Goal: Task Accomplishment & Management: Use online tool/utility

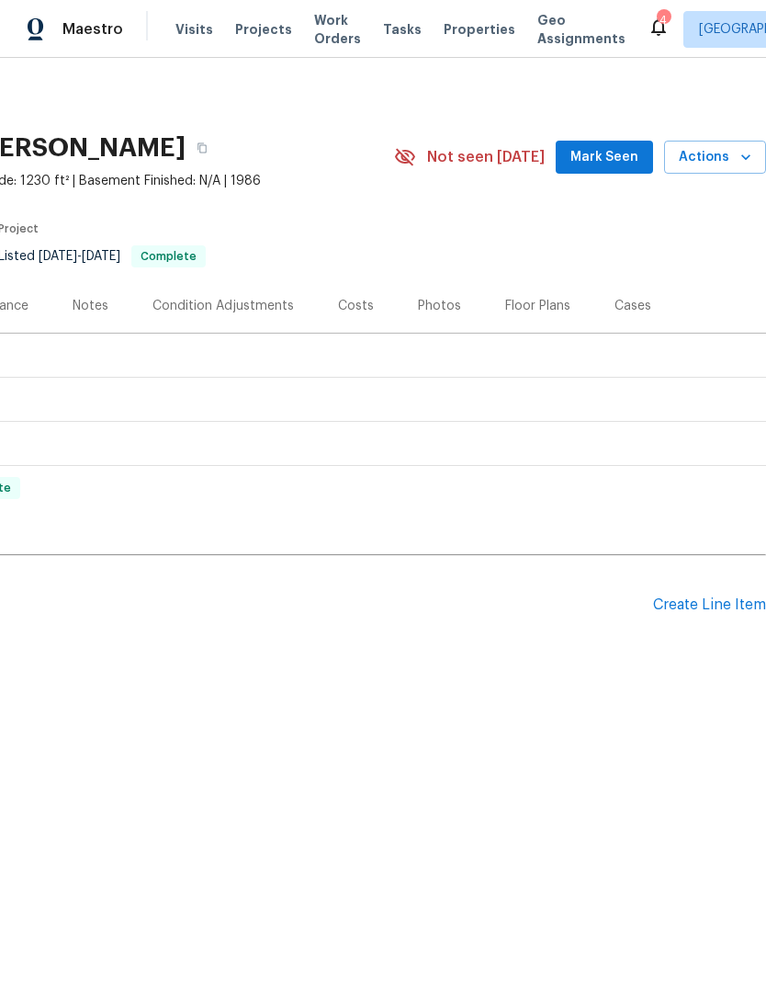
scroll to position [0, 272]
click at [717, 596] on div "Create Line Item" at bounding box center [709, 604] width 113 height 17
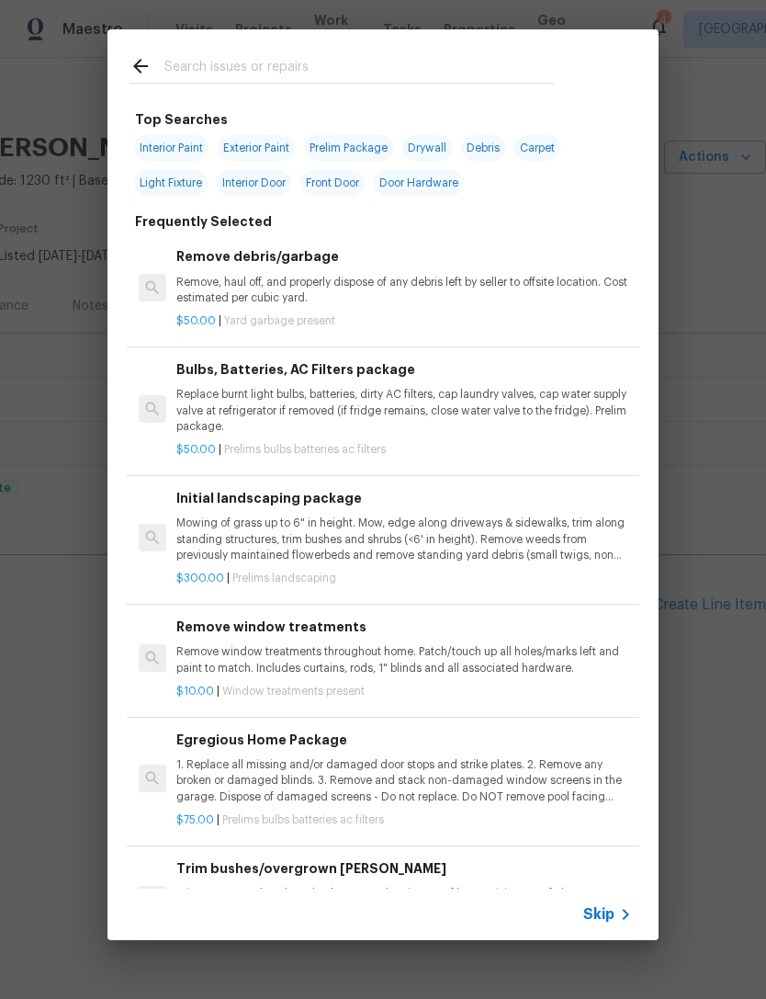
click at [601, 912] on span "Skip" at bounding box center [599, 914] width 31 height 18
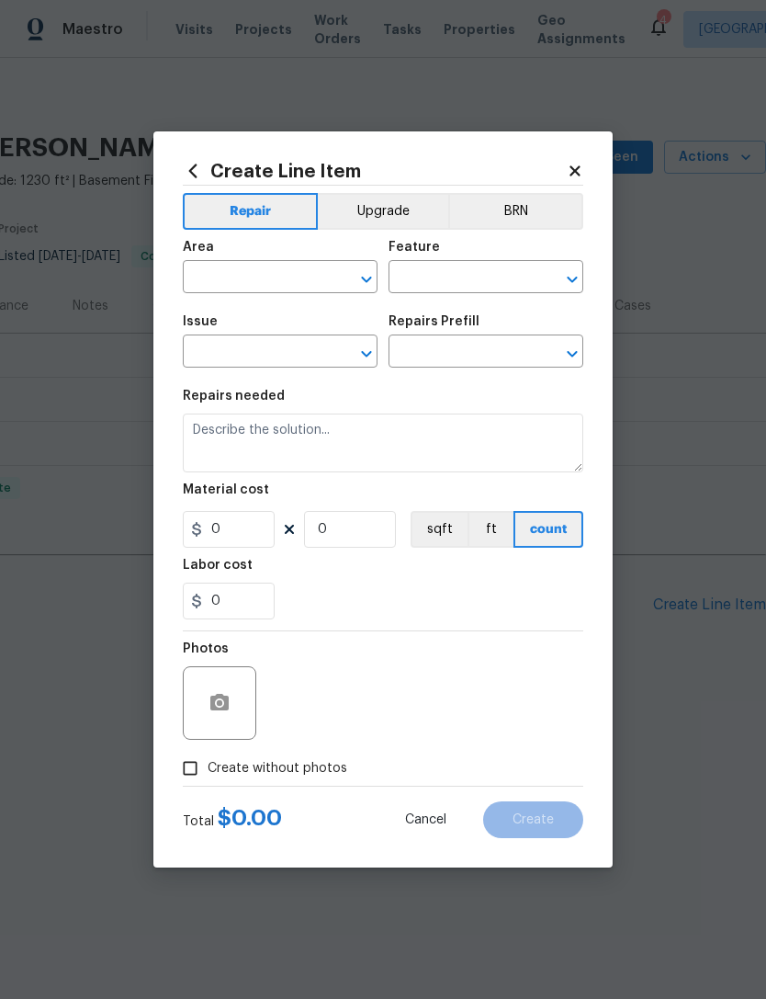
click at [210, 278] on input "text" at bounding box center [254, 279] width 143 height 28
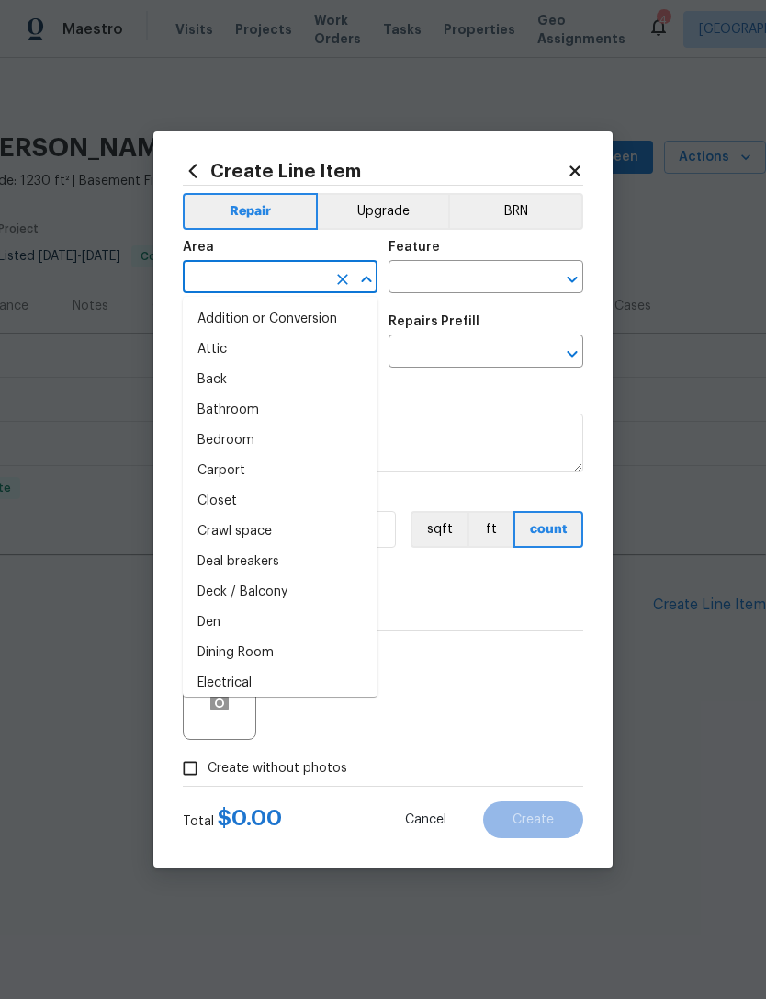
click at [379, 209] on button "Upgrade" at bounding box center [383, 211] width 131 height 37
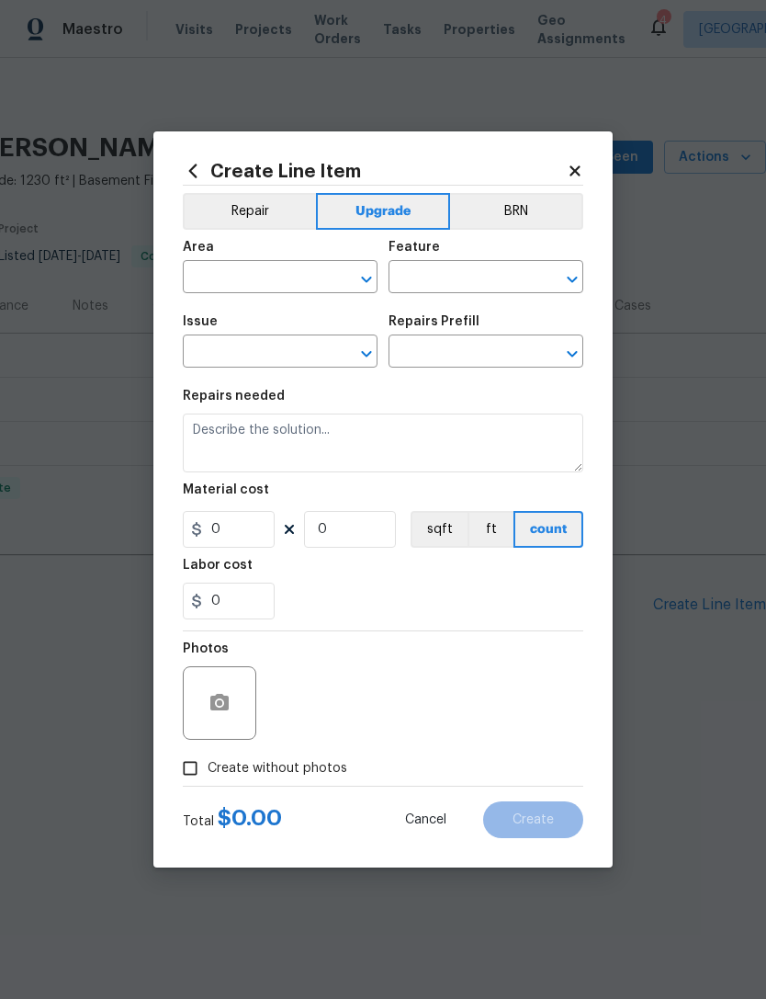
click at [216, 275] on input "text" at bounding box center [254, 279] width 143 height 28
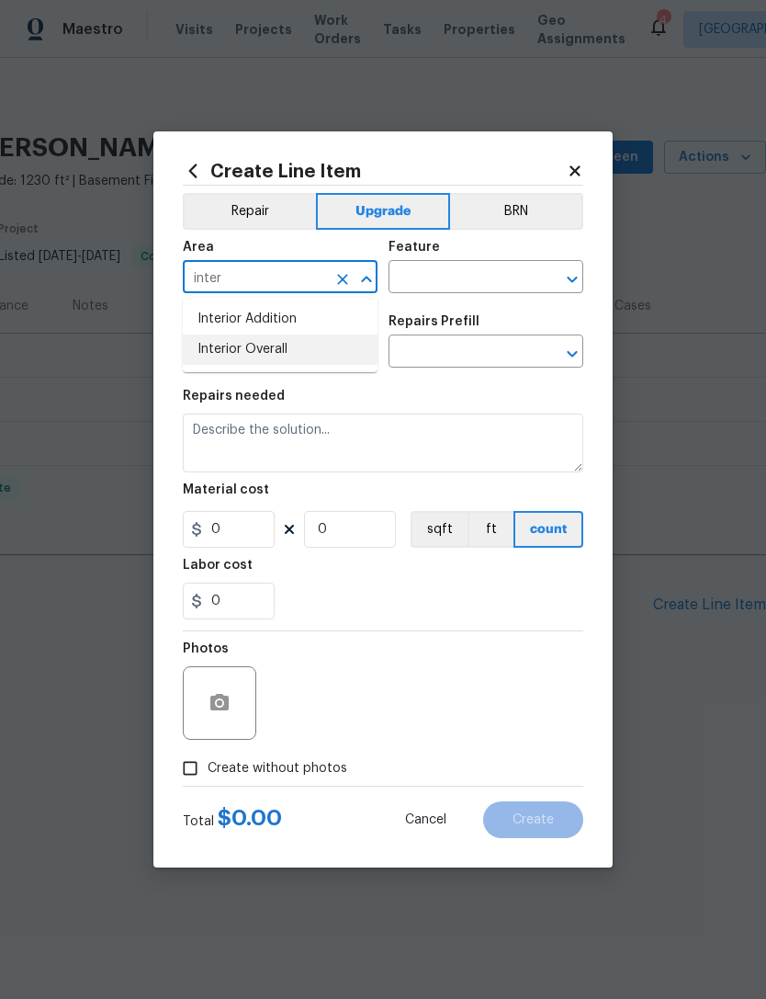
click at [203, 362] on li "Interior Overall" at bounding box center [280, 349] width 195 height 30
type input "Interior Overall"
click at [205, 364] on input "text" at bounding box center [254, 353] width 143 height 28
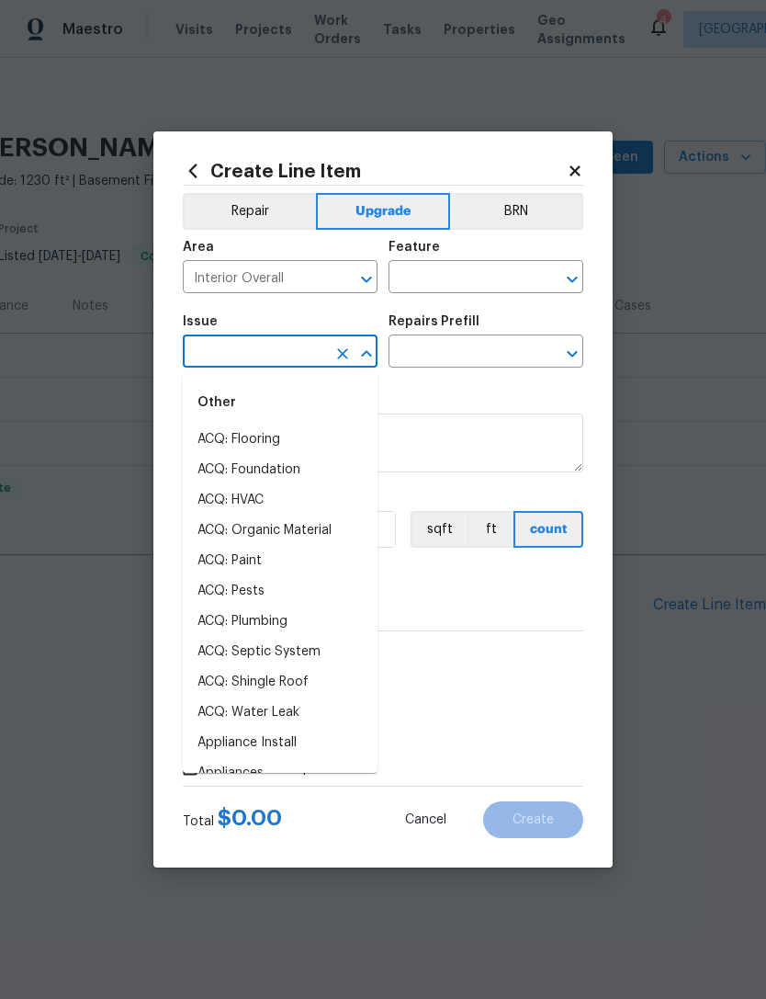
click at [468, 252] on div "Feature" at bounding box center [486, 253] width 195 height 24
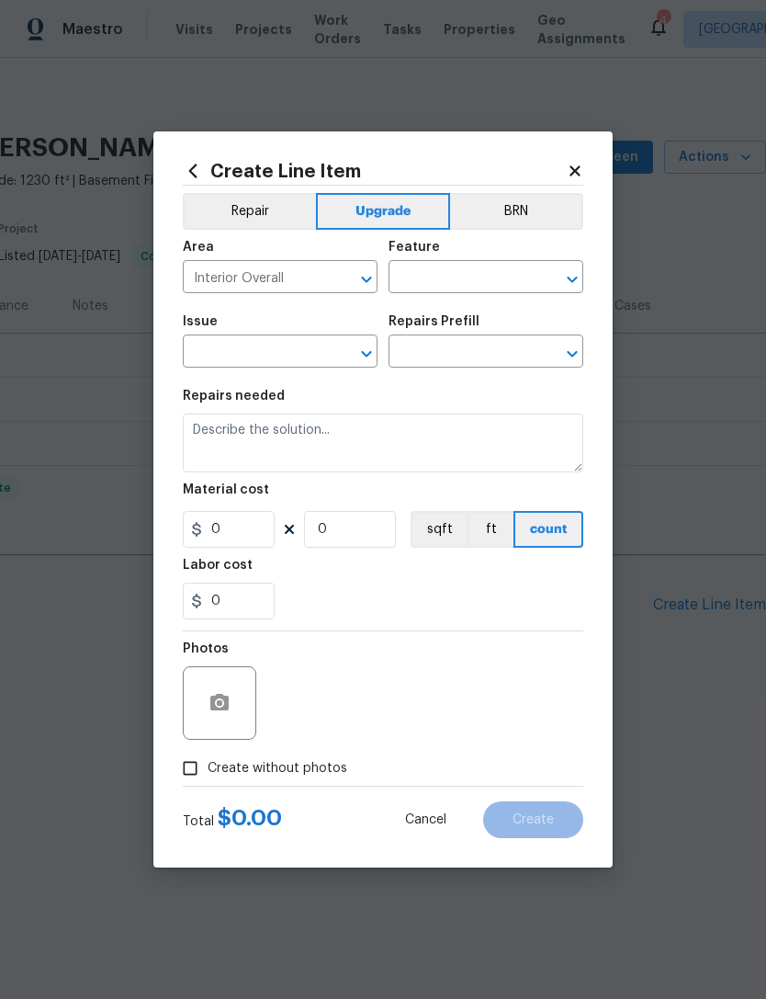
click at [467, 252] on div "Feature" at bounding box center [486, 253] width 195 height 24
click at [475, 280] on input "text" at bounding box center [460, 279] width 143 height 28
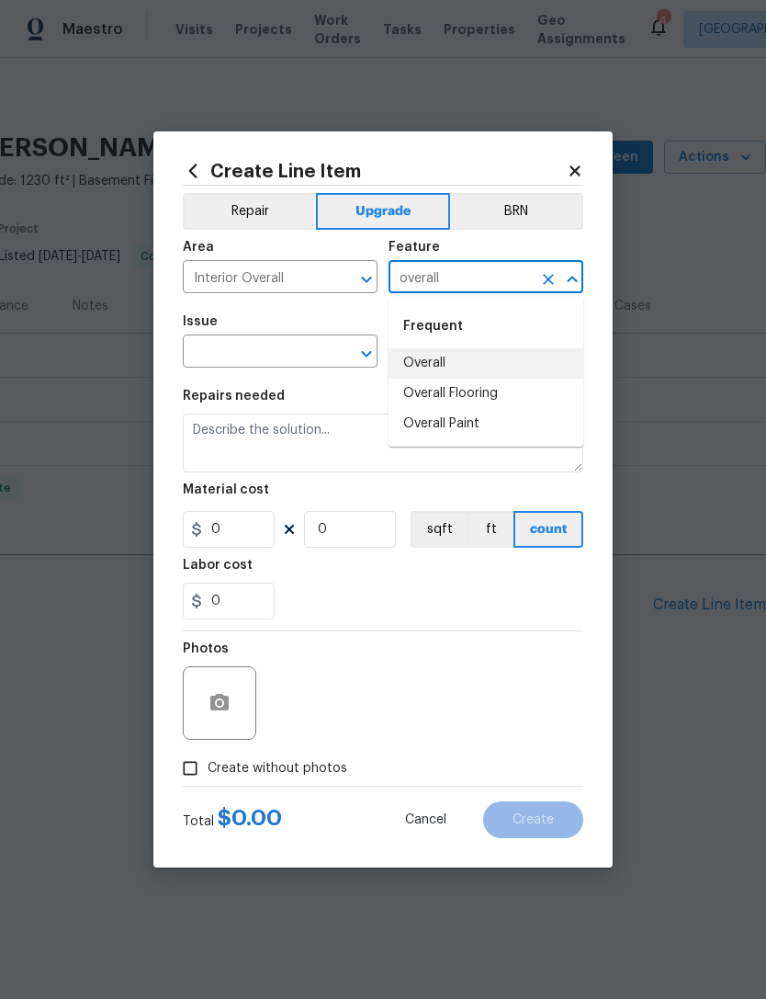
click at [480, 348] on li "Overall" at bounding box center [486, 363] width 195 height 30
type input "Overall"
click at [479, 347] on input "text" at bounding box center [460, 353] width 143 height 28
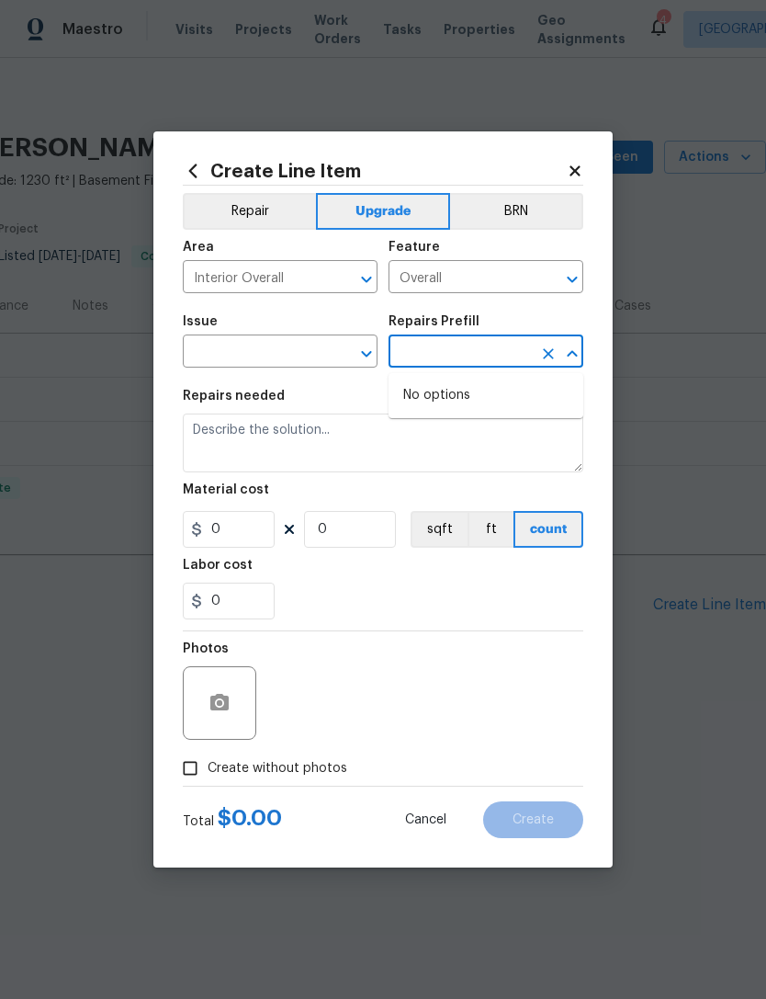
click at [243, 318] on div "Issue" at bounding box center [280, 327] width 195 height 24
click at [242, 318] on div "Issue" at bounding box center [280, 327] width 195 height 24
click at [221, 361] on input "text" at bounding box center [254, 353] width 143 height 28
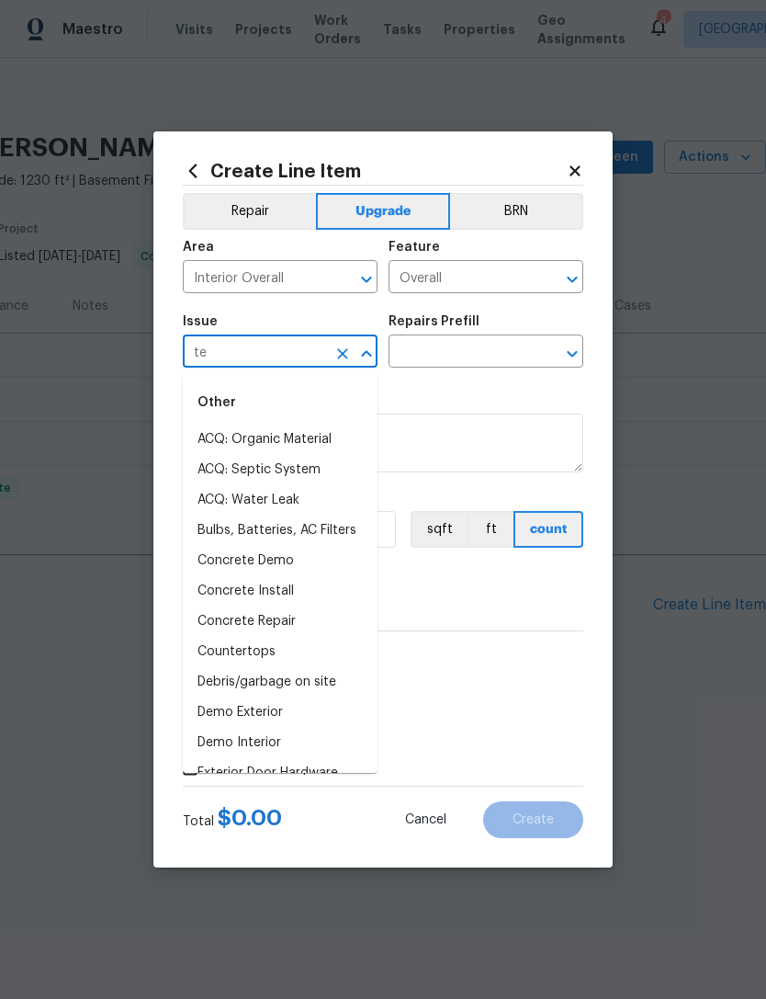
type input "t"
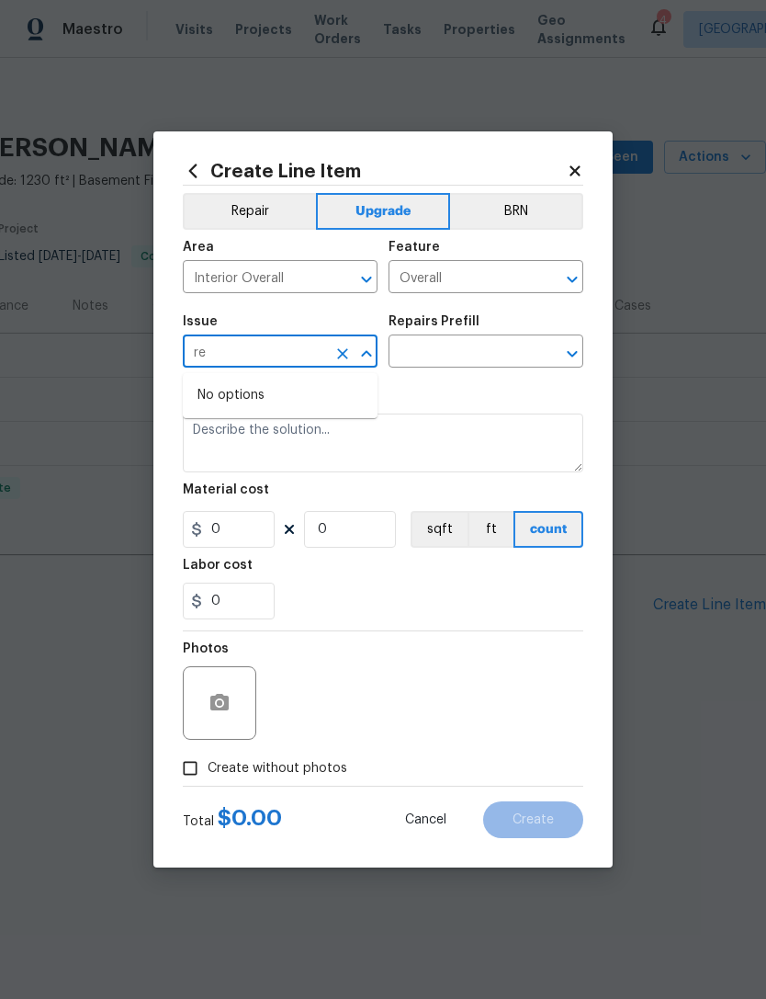
type input "r"
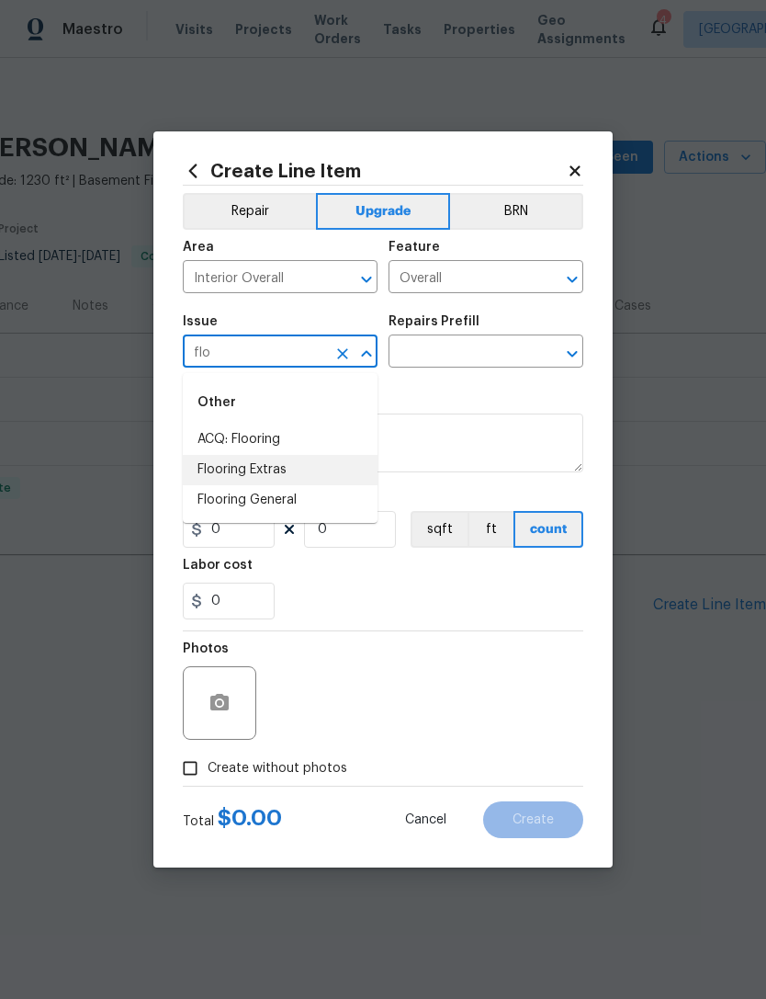
click at [215, 473] on li "Flooring Extras" at bounding box center [280, 470] width 195 height 30
type input "Flooring Extras"
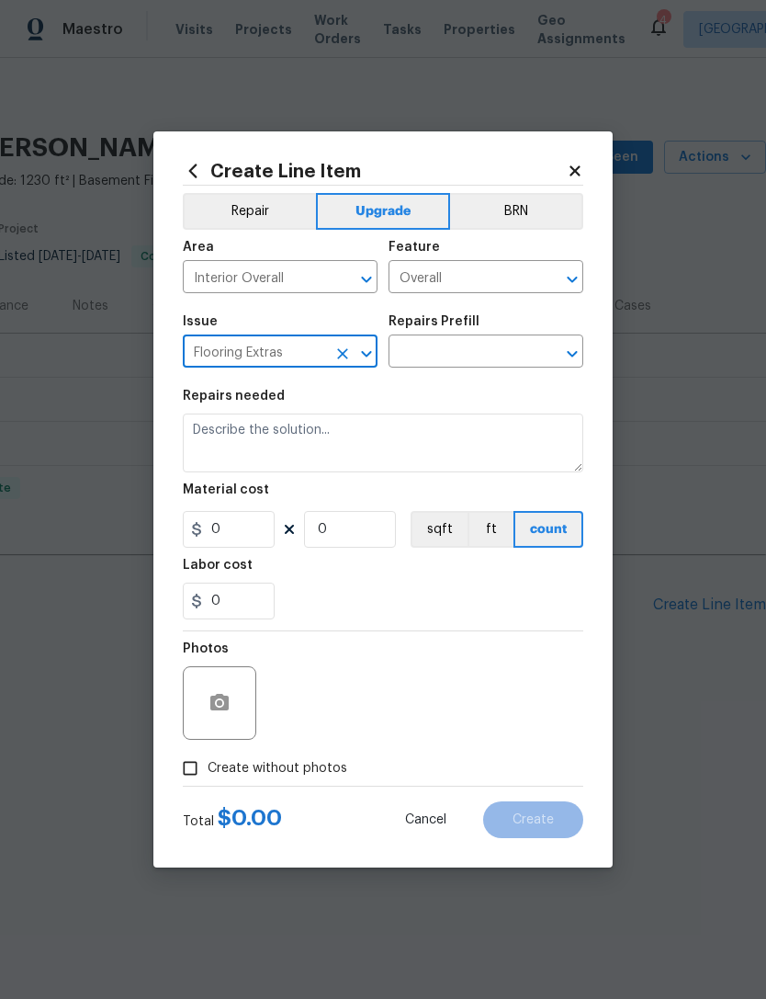
click at [506, 353] on input "text" at bounding box center [460, 353] width 143 height 28
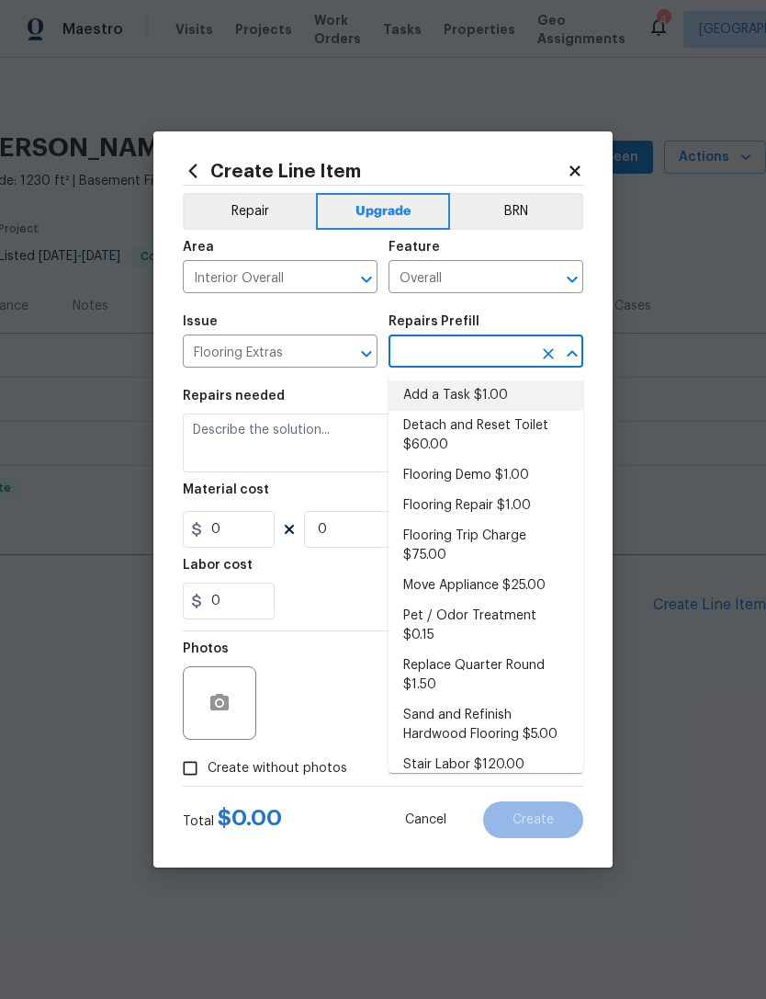
click at [491, 389] on li "Add a Task $1.00" at bounding box center [486, 395] width 195 height 30
type input "Add a Task $1.00"
type input "Overall Flooring"
type textarea "HPM to detail"
type input "1"
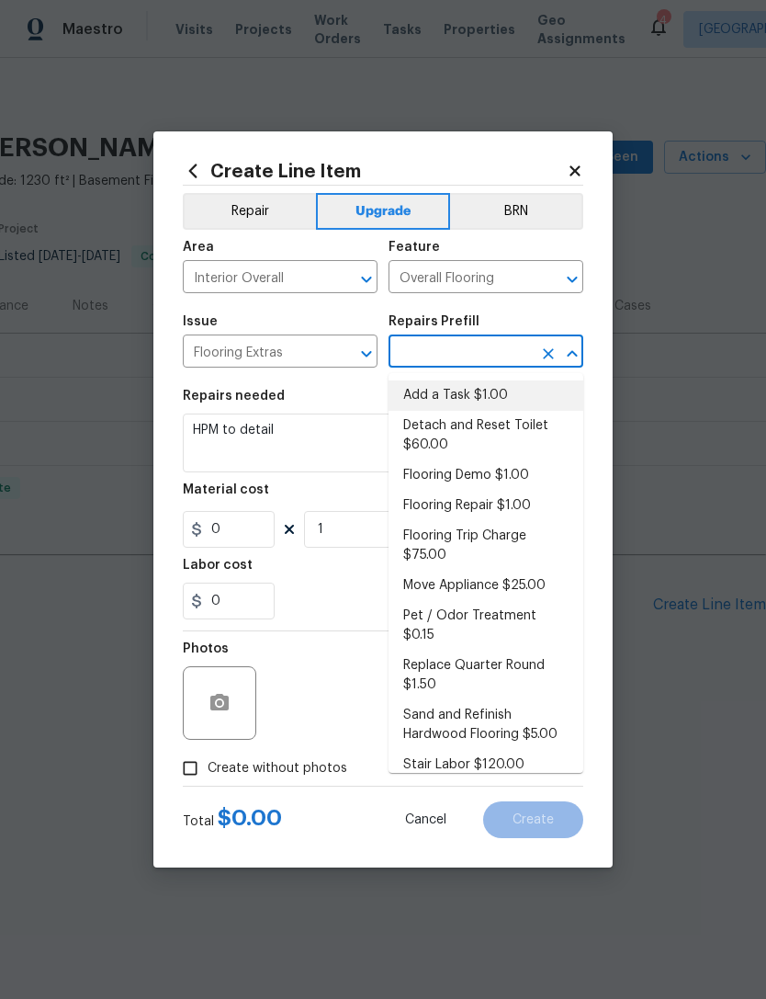
type input "Add a Task $1.00"
type input "1"
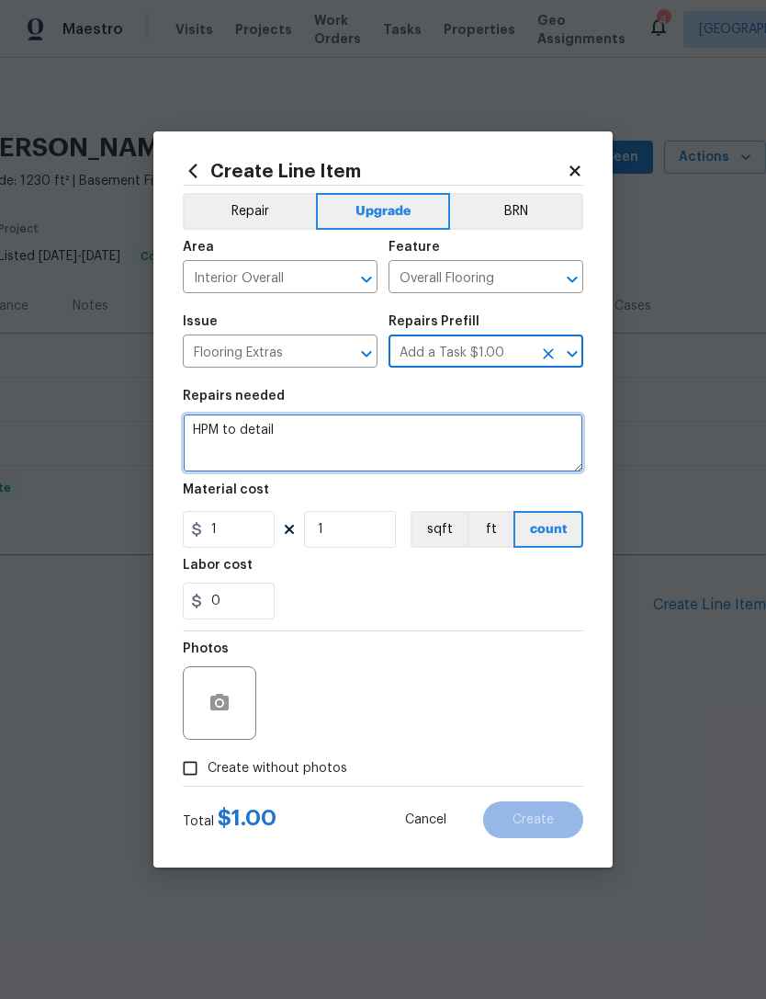
click at [220, 442] on textarea "HPM to detail" at bounding box center [383, 443] width 401 height 59
click at [219, 442] on textarea "HPM to detail" at bounding box center [383, 443] width 401 height 59
click at [225, 436] on textarea "HPM to detail" at bounding box center [383, 443] width 401 height 59
click at [223, 435] on textarea "HPM to detail" at bounding box center [383, 443] width 401 height 59
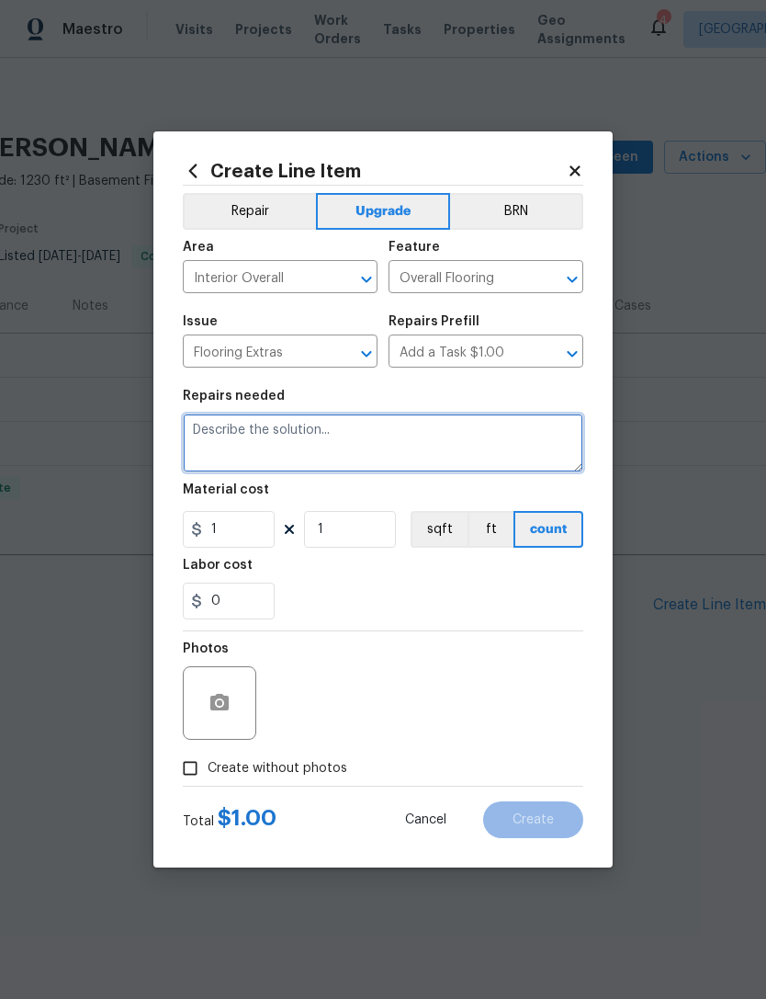
paste textarea "[PERSON_NAME] please [PERSON_NAME] this and proceed with this work: Install 2 n…"
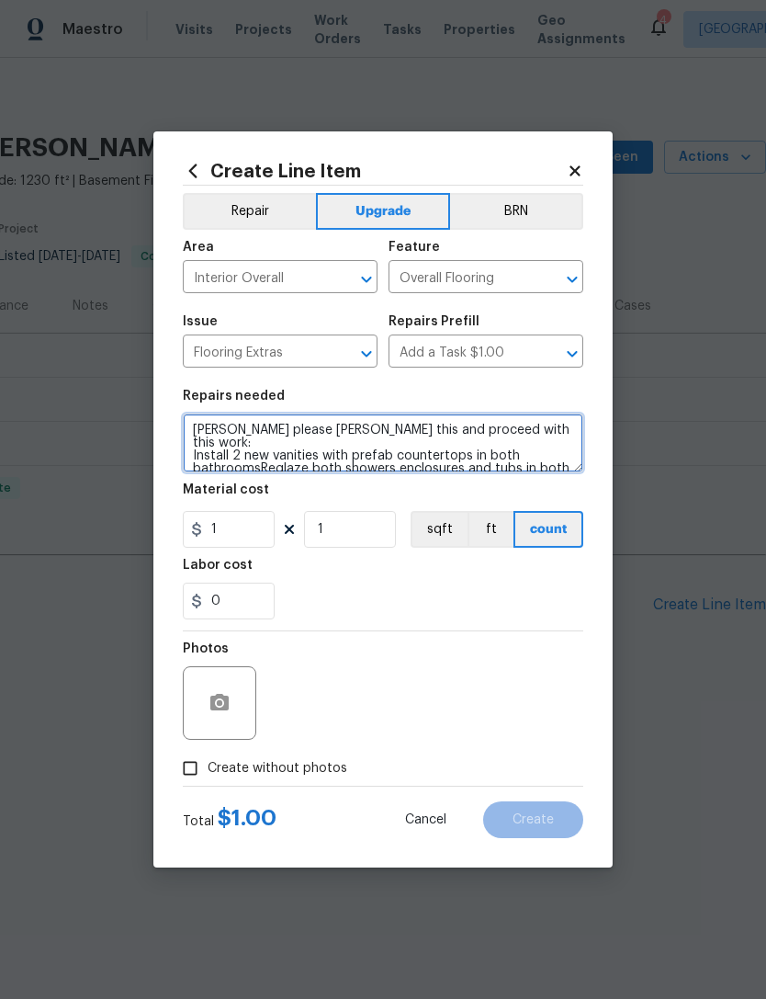
scroll to position [0, 0]
click at [526, 434] on textarea "[PERSON_NAME] please [PERSON_NAME] this and proceed with this work: Install 2 n…" at bounding box center [383, 443] width 401 height 59
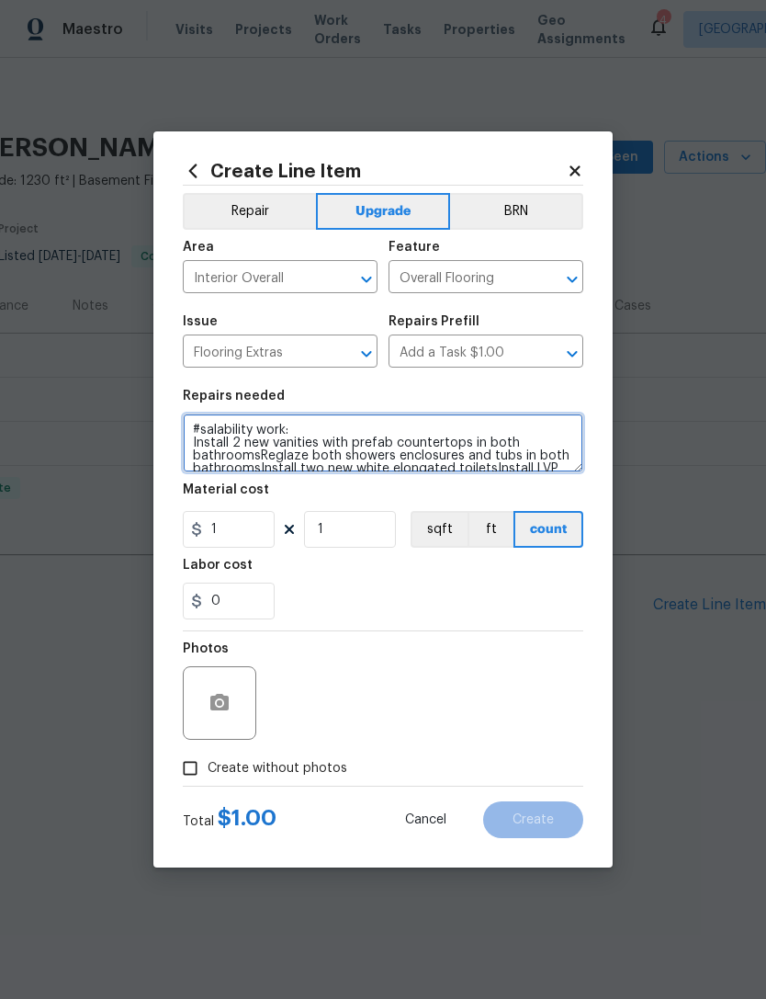
click at [263, 458] on textarea "#salability work: Install 2 new vanities with prefab countertops in both bathro…" at bounding box center [383, 443] width 401 height 59
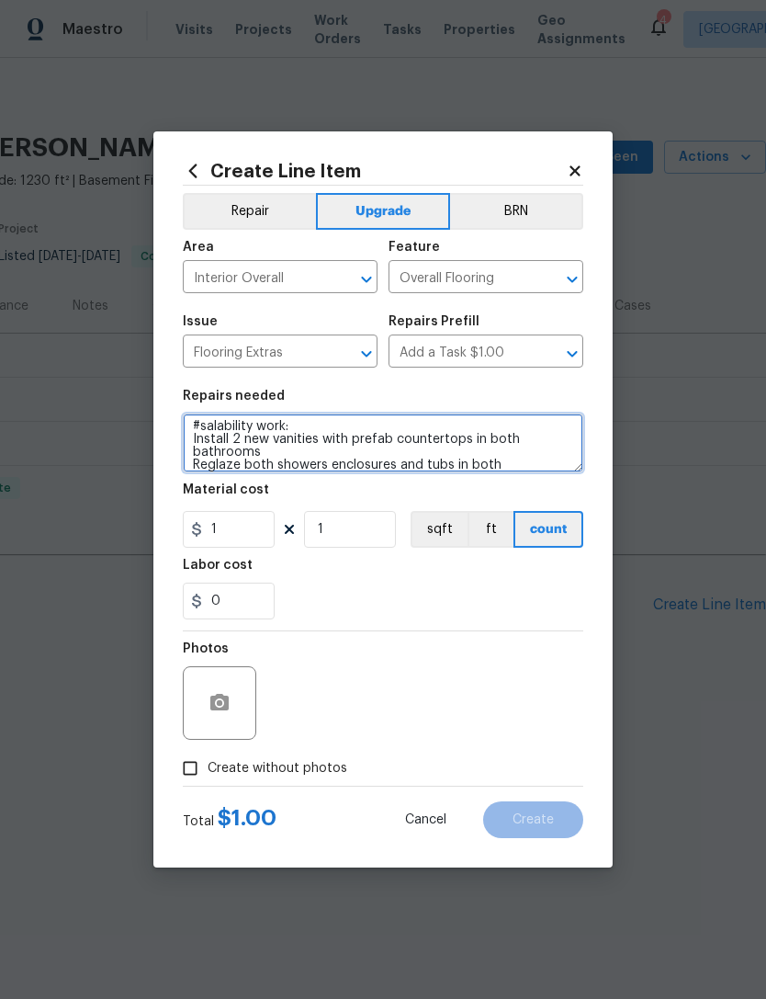
click at [532, 457] on textarea "#salability work: Install 2 new vanities with prefab countertops in both bathro…" at bounding box center [383, 443] width 401 height 59
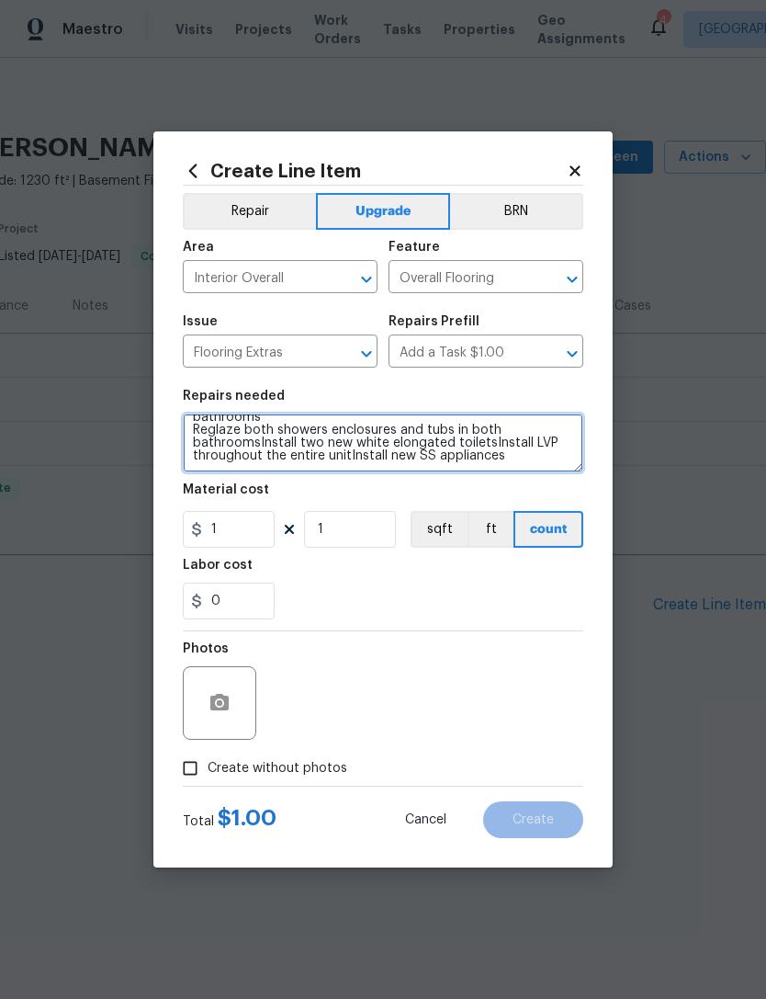
scroll to position [39, 0]
click at [287, 445] on textarea "#salability work: Install 2 new vanities with prefab countertops in both bathro…" at bounding box center [383, 443] width 401 height 59
click at [461, 448] on textarea "#salability work: Install 2 new vanities with prefab countertops in both bathro…" at bounding box center [383, 443] width 401 height 59
click at [447, 462] on textarea "#salability work: Install 2 new vanities with prefab countertops in both bathro…" at bounding box center [383, 443] width 401 height 59
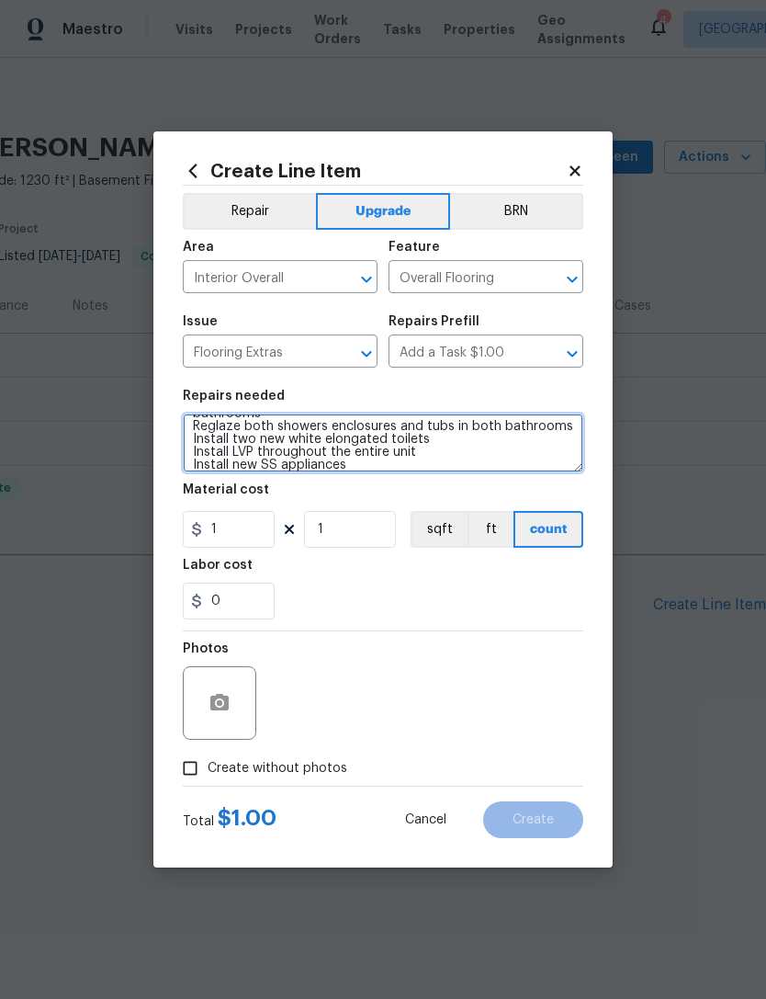
click at [391, 469] on textarea "#salability work: Install 2 new vanities with prefab countertops in both bathro…" at bounding box center [383, 443] width 401 height 59
type textarea "#salability work: Install 2 new vanities with prefab countertops in both bathro…"
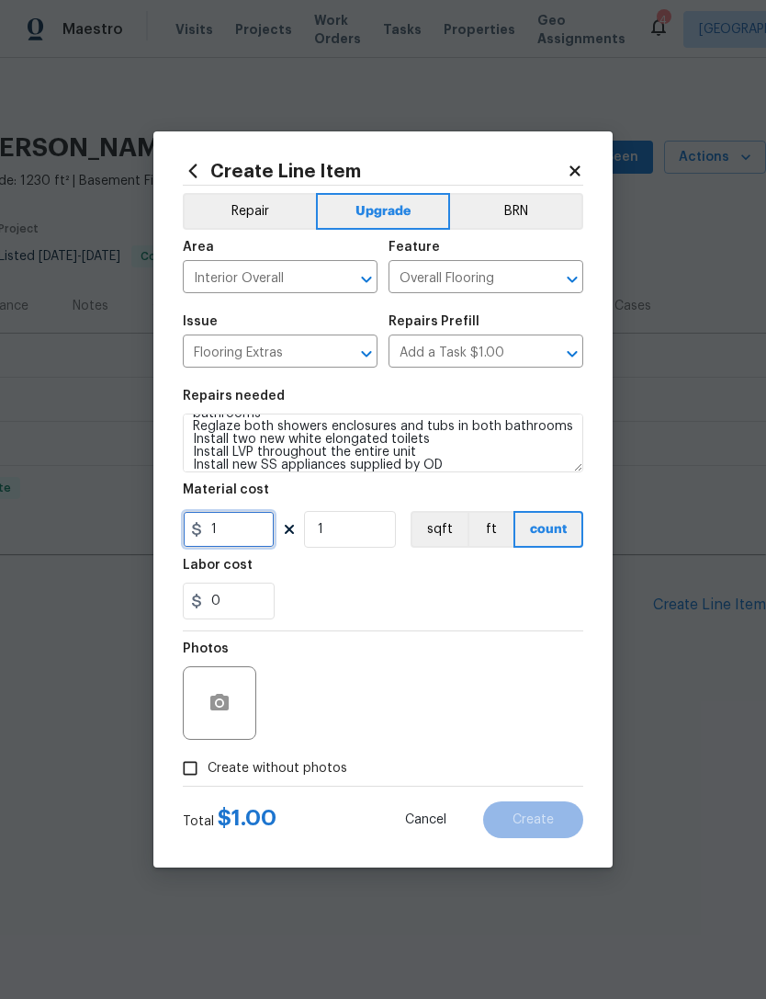
click at [240, 517] on input "1" at bounding box center [229, 529] width 92 height 37
click at [232, 538] on input "1" at bounding box center [229, 529] width 92 height 37
click at [231, 537] on input "1" at bounding box center [229, 529] width 92 height 37
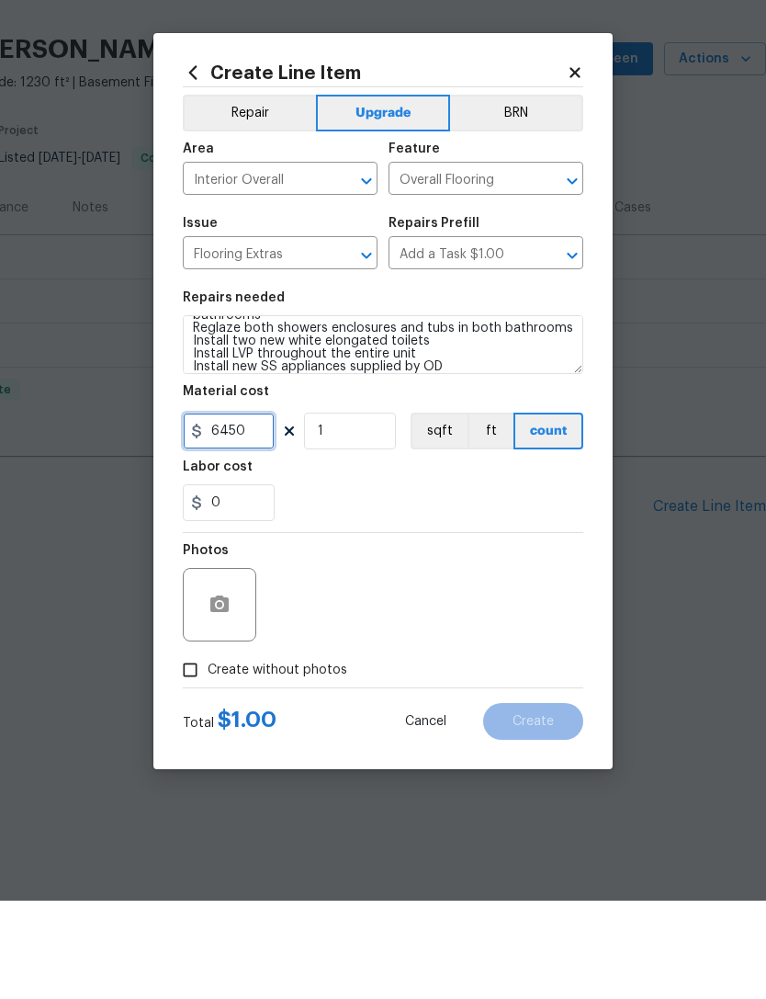
type input "6450"
click at [193, 647] on div "Photos" at bounding box center [221, 690] width 77 height 119
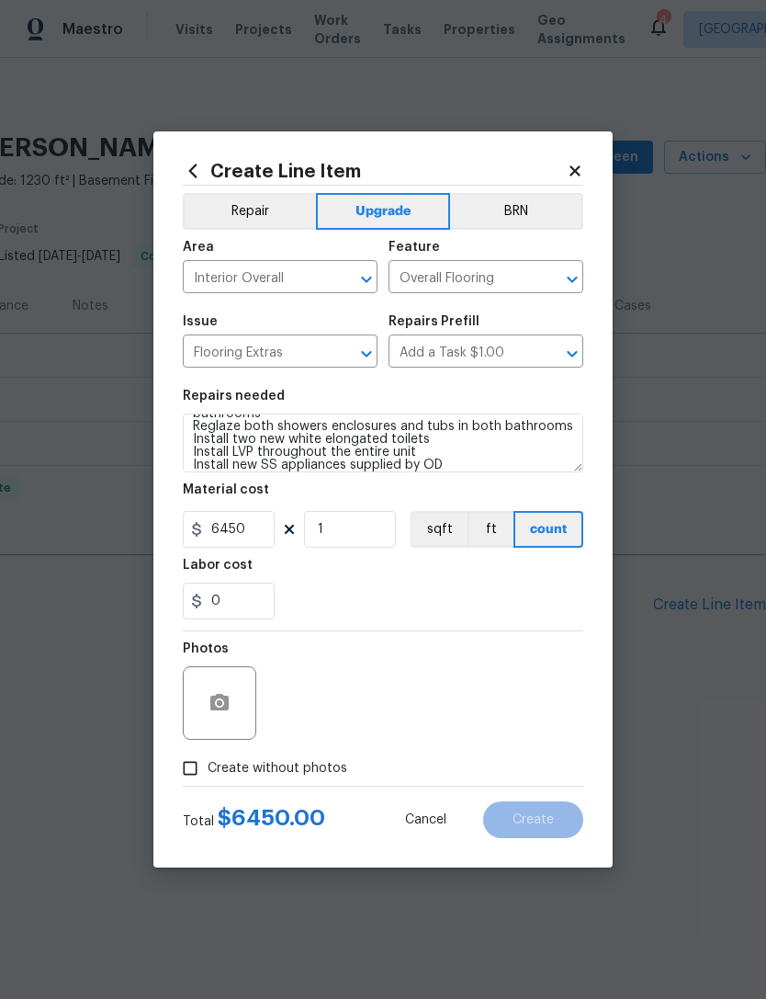
click at [192, 758] on input "Create without photos" at bounding box center [190, 768] width 35 height 35
checkbox input "true"
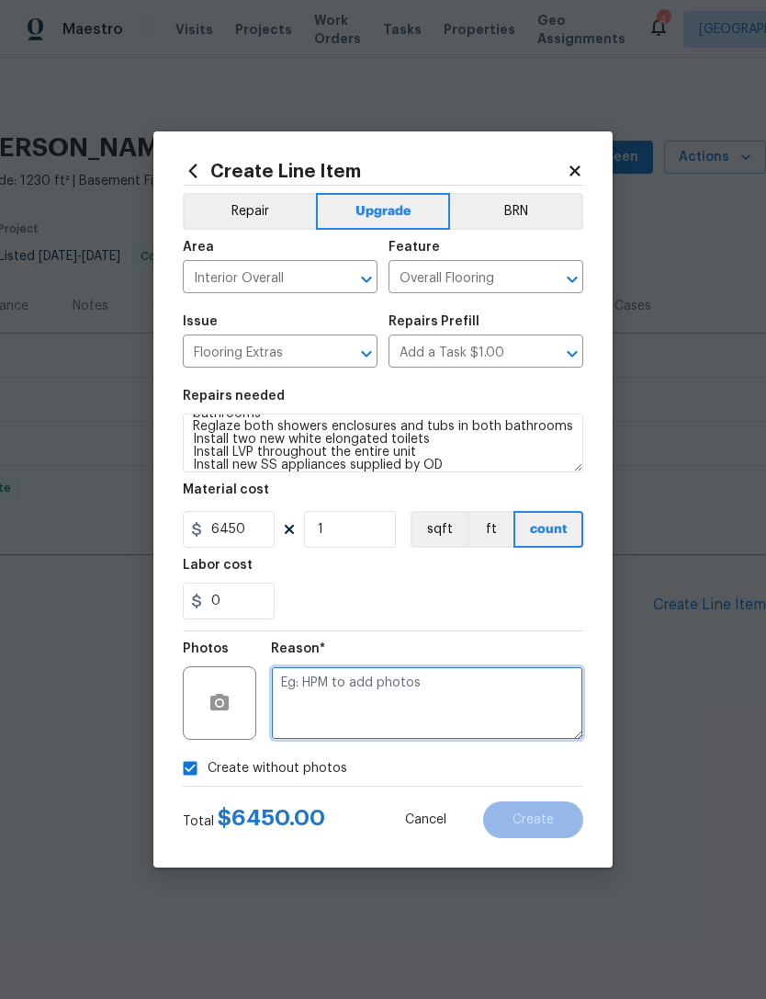
click at [469, 711] on textarea at bounding box center [427, 703] width 312 height 74
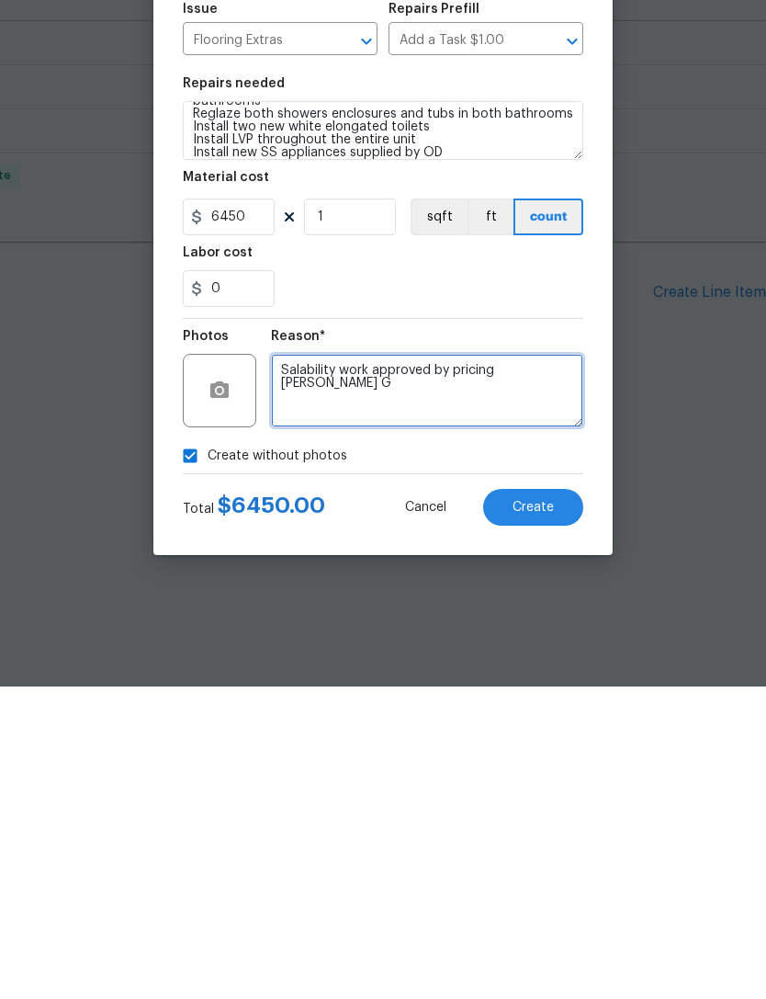
type textarea "Salability work approved by pricing [PERSON_NAME] G"
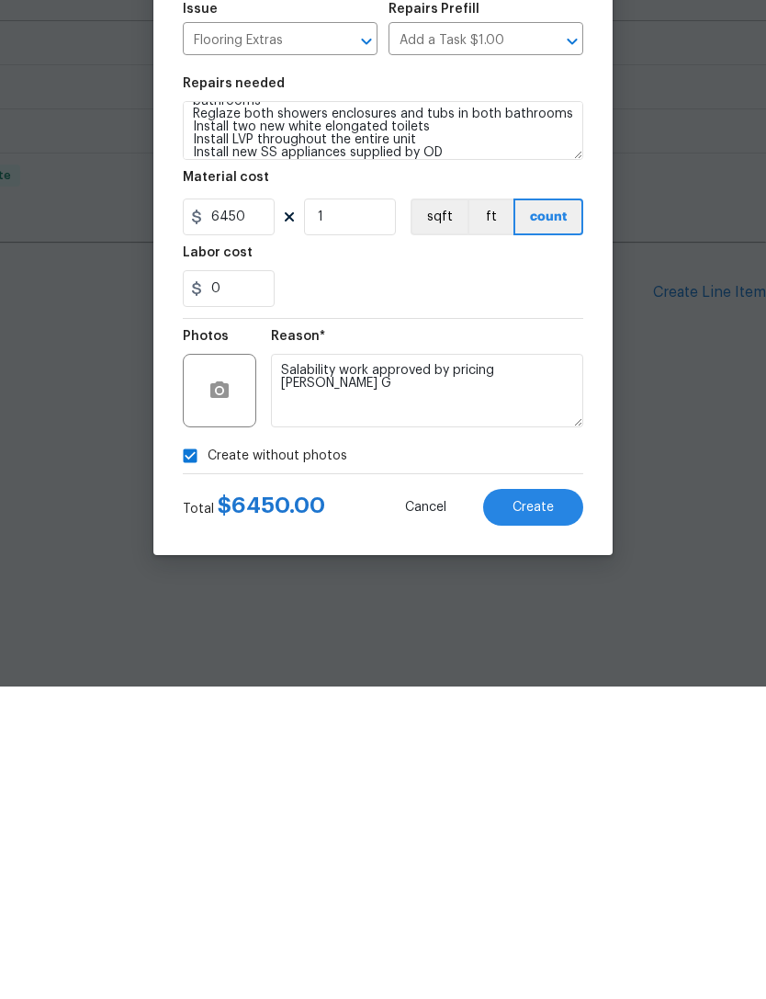
click at [550, 813] on span "Create" at bounding box center [533, 820] width 41 height 14
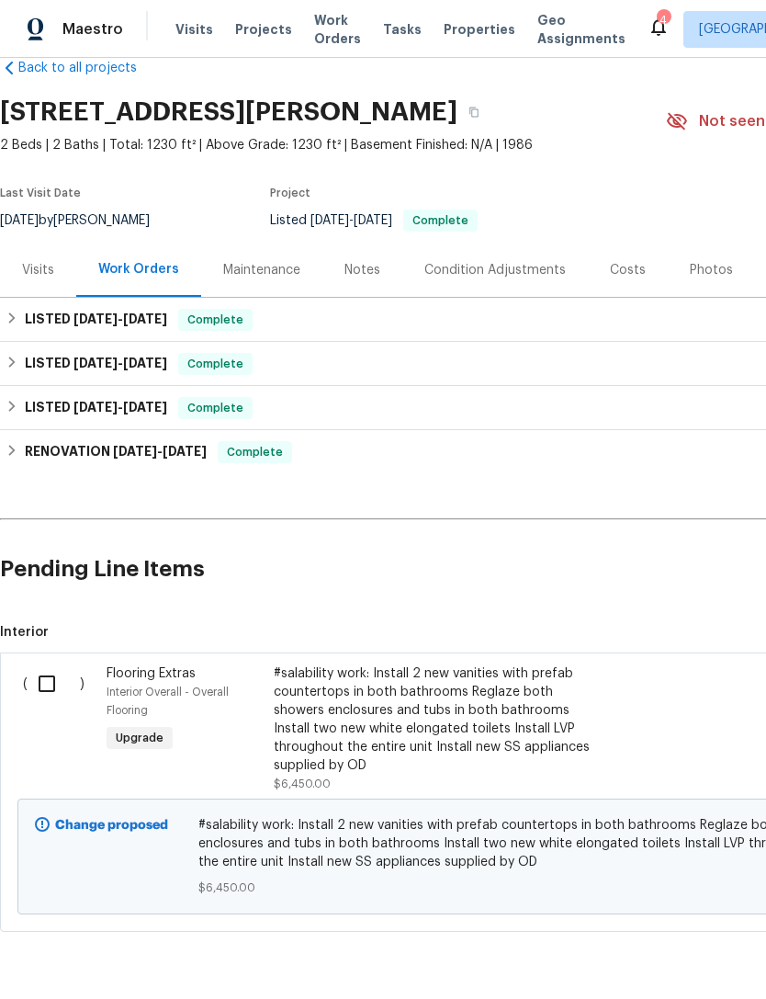
scroll to position [35, 0]
click at [41, 694] on input "checkbox" at bounding box center [54, 684] width 52 height 39
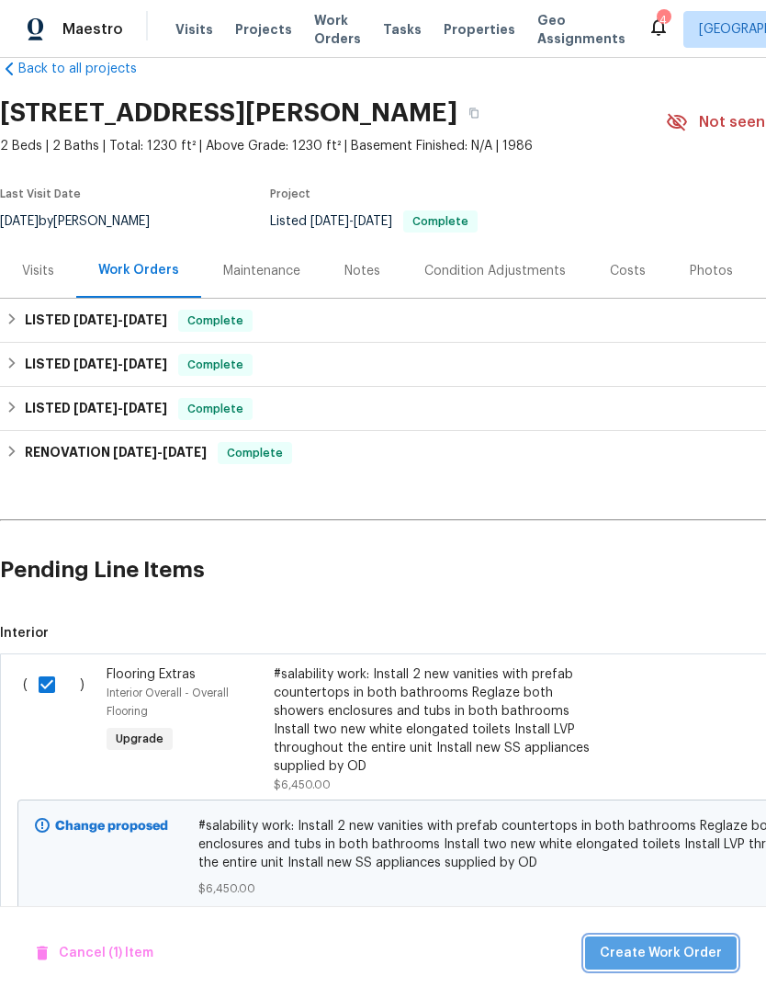
click at [680, 958] on span "Create Work Order" at bounding box center [661, 953] width 122 height 23
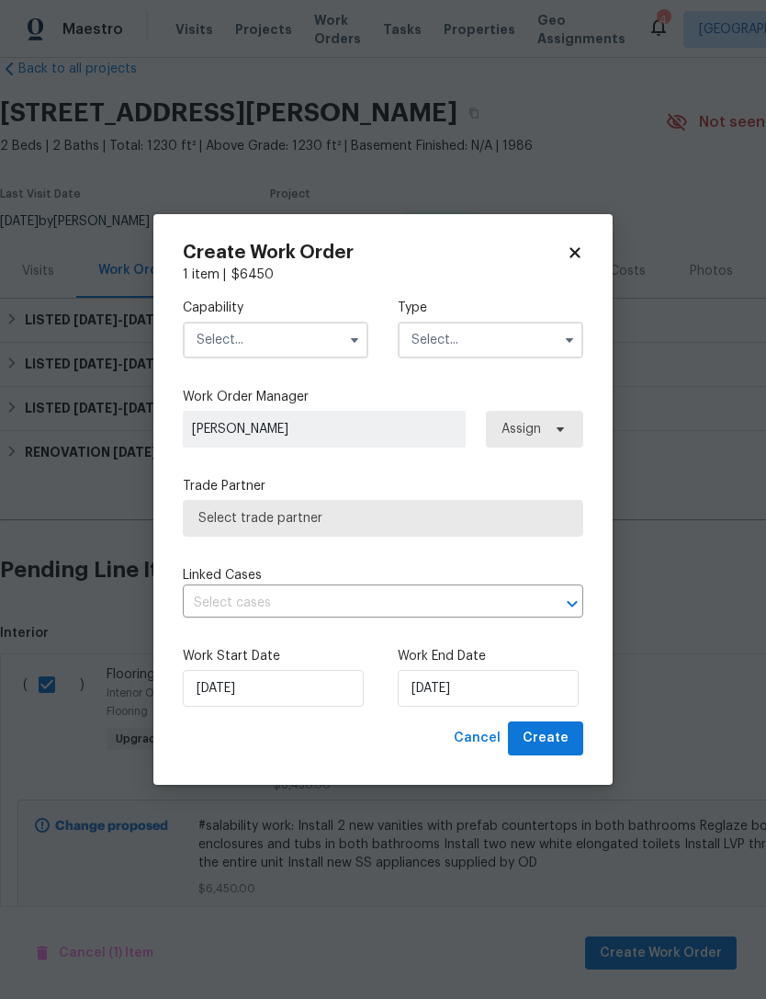
checkbox input "false"
click at [220, 344] on input "text" at bounding box center [276, 340] width 186 height 37
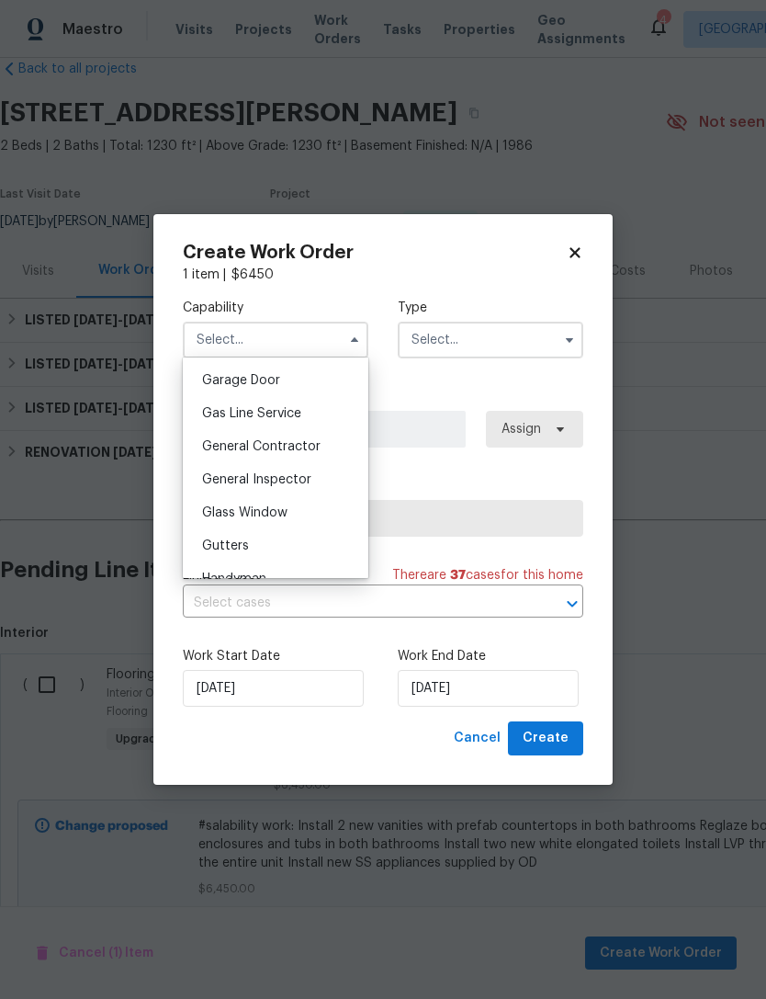
scroll to position [811, 0]
click at [220, 447] on span "General Contractor" at bounding box center [261, 445] width 119 height 13
type input "General Contractor"
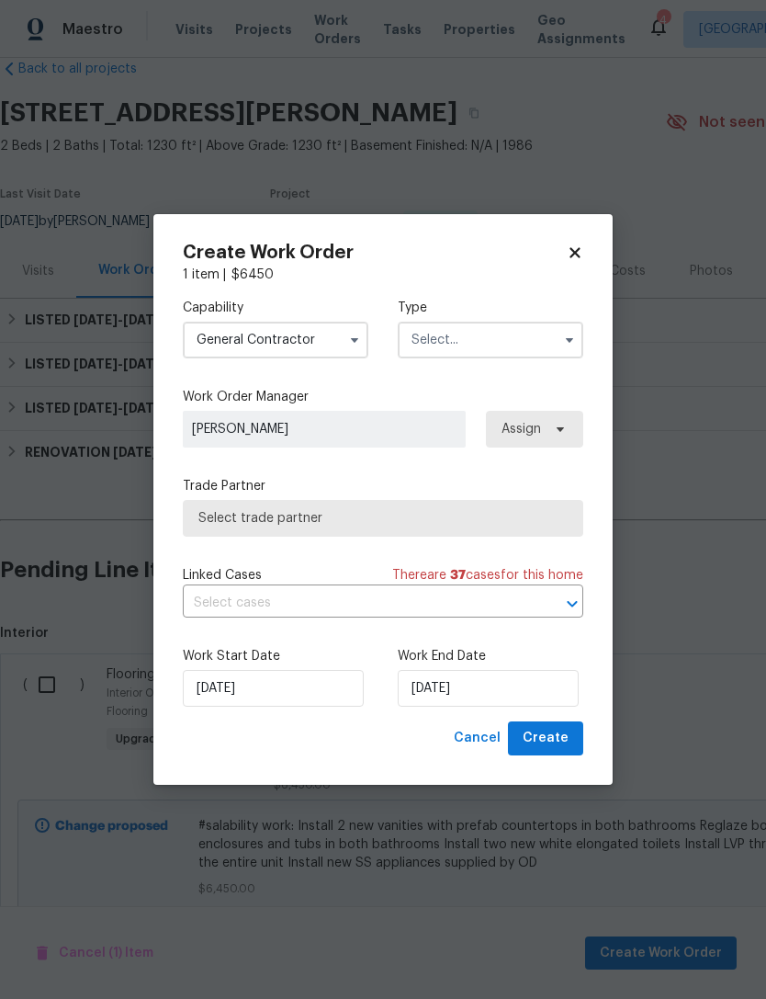
click at [499, 347] on input "text" at bounding box center [491, 340] width 186 height 37
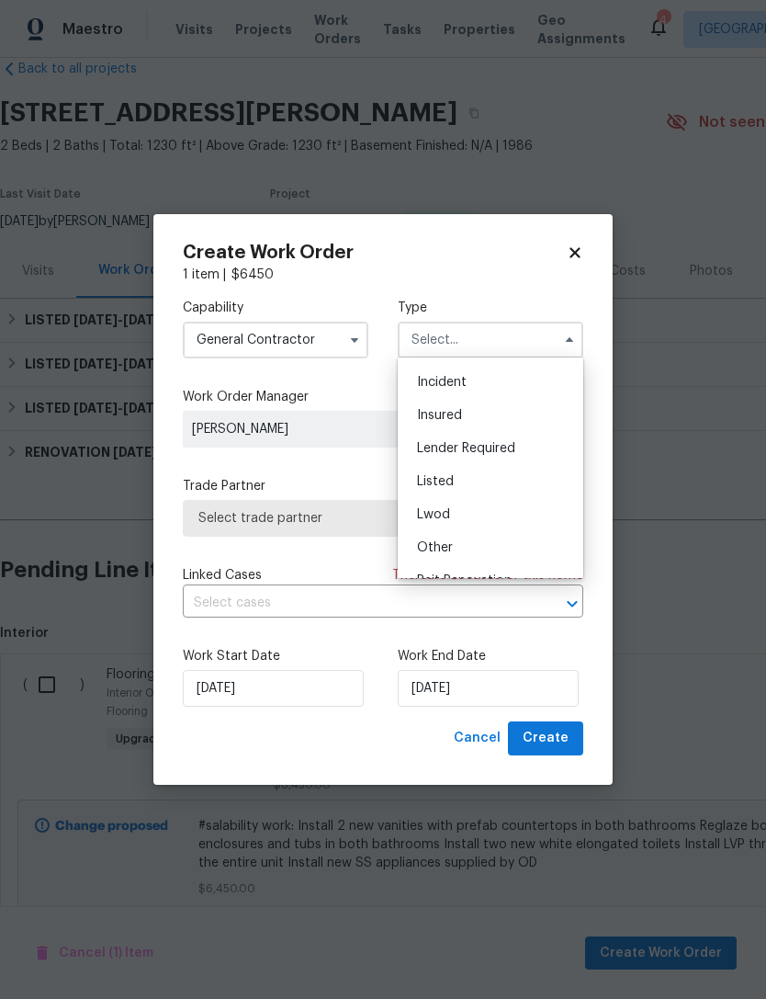
scroll to position [63, 0]
click at [532, 470] on div "Listed" at bounding box center [490, 480] width 176 height 33
type input "Listed"
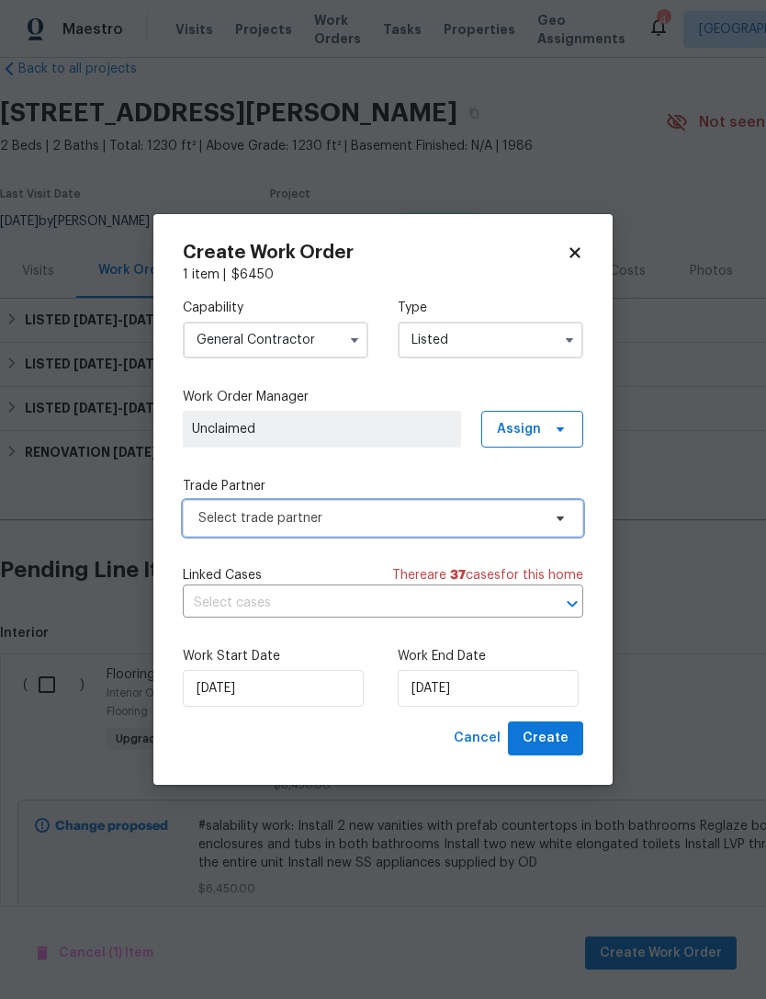
click at [497, 522] on span "Select trade partner" at bounding box center [369, 518] width 343 height 18
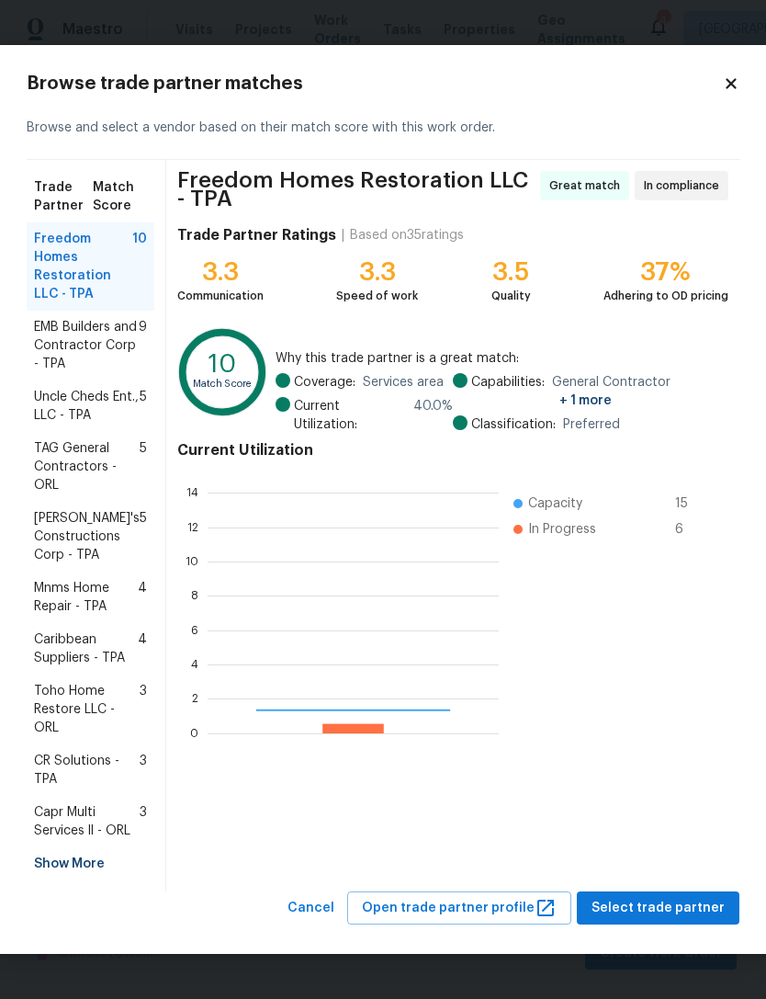
scroll to position [257, 291]
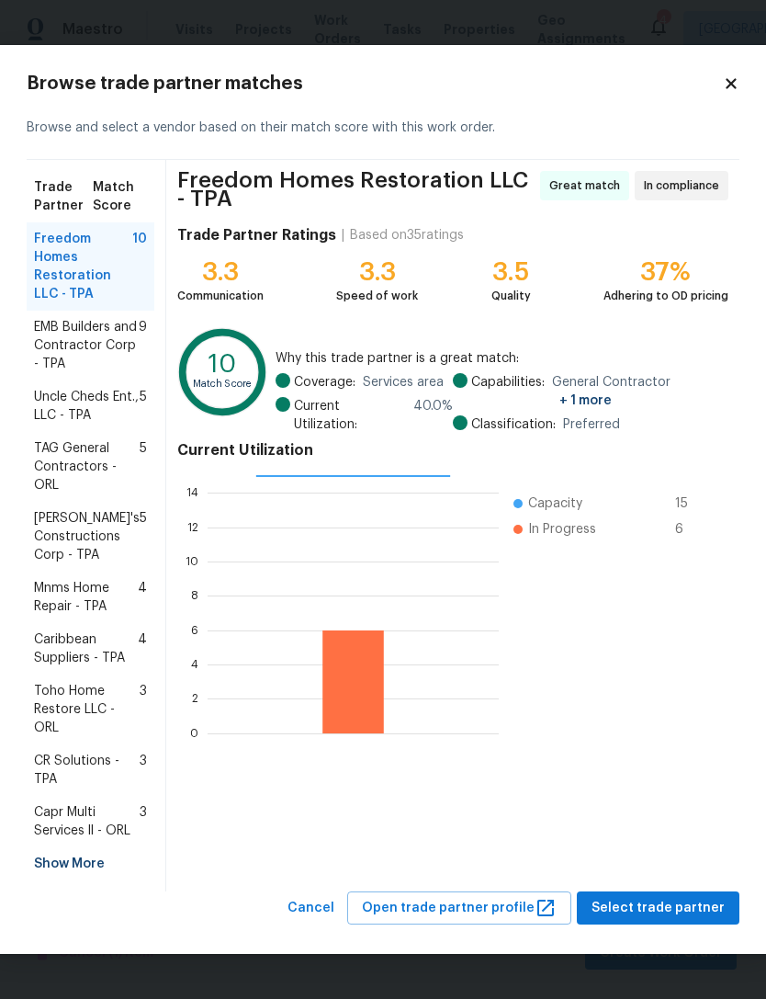
click at [61, 865] on div "Show More" at bounding box center [91, 863] width 128 height 33
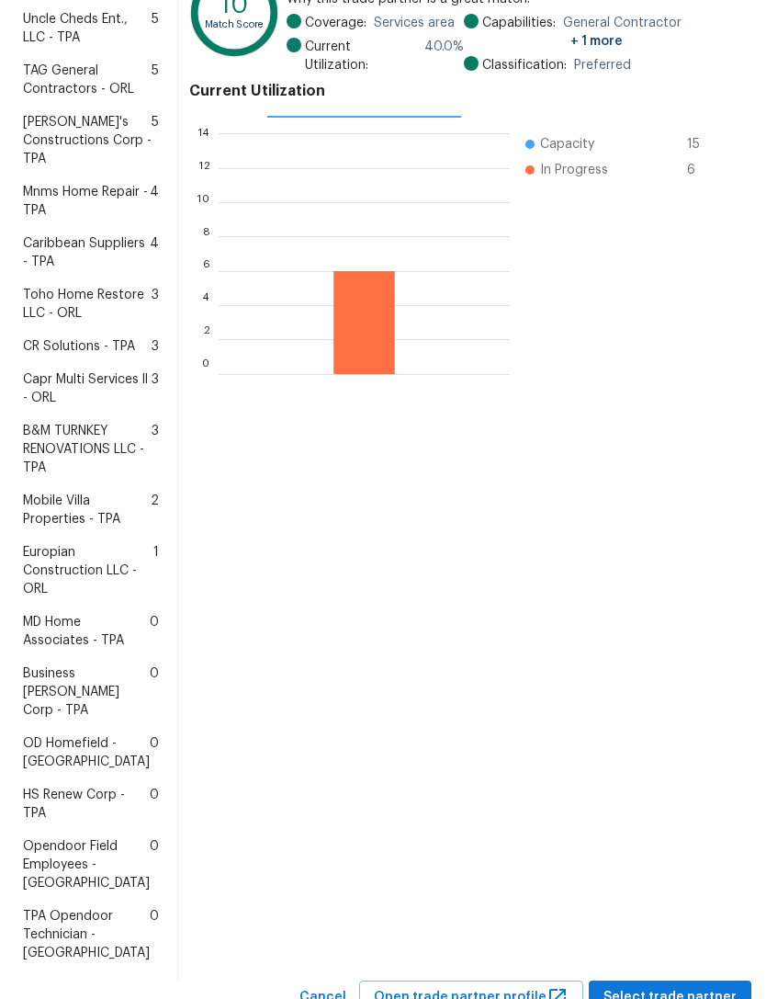
scroll to position [350, 0]
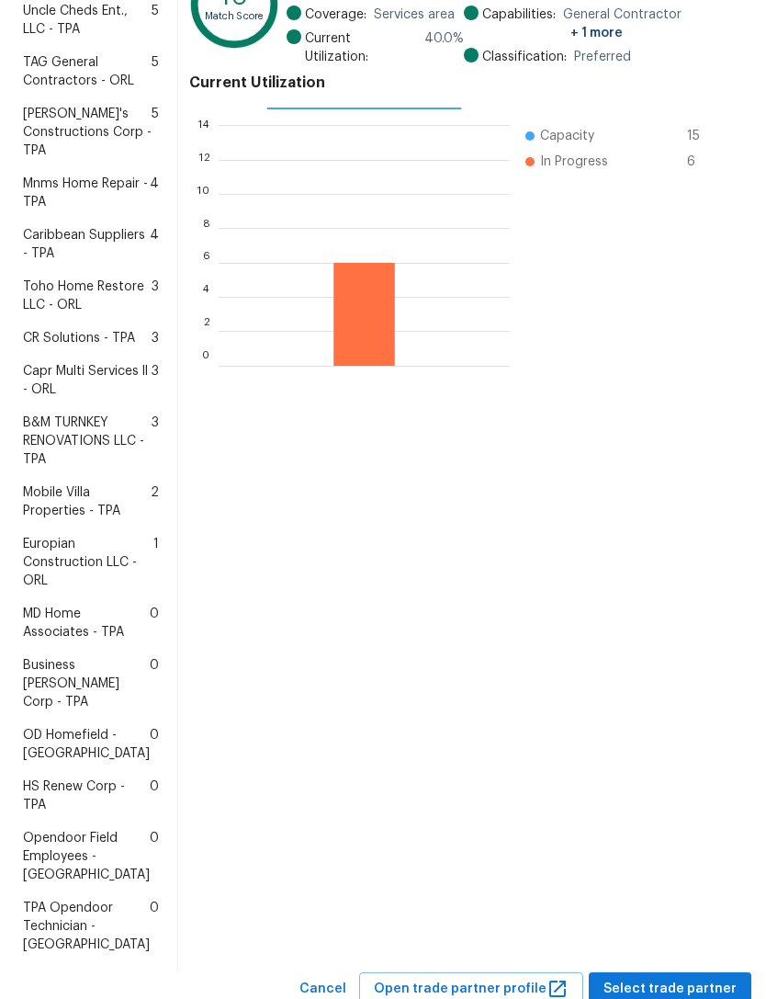
click at [69, 814] on span "HS Renew Corp - TPA" at bounding box center [86, 795] width 127 height 37
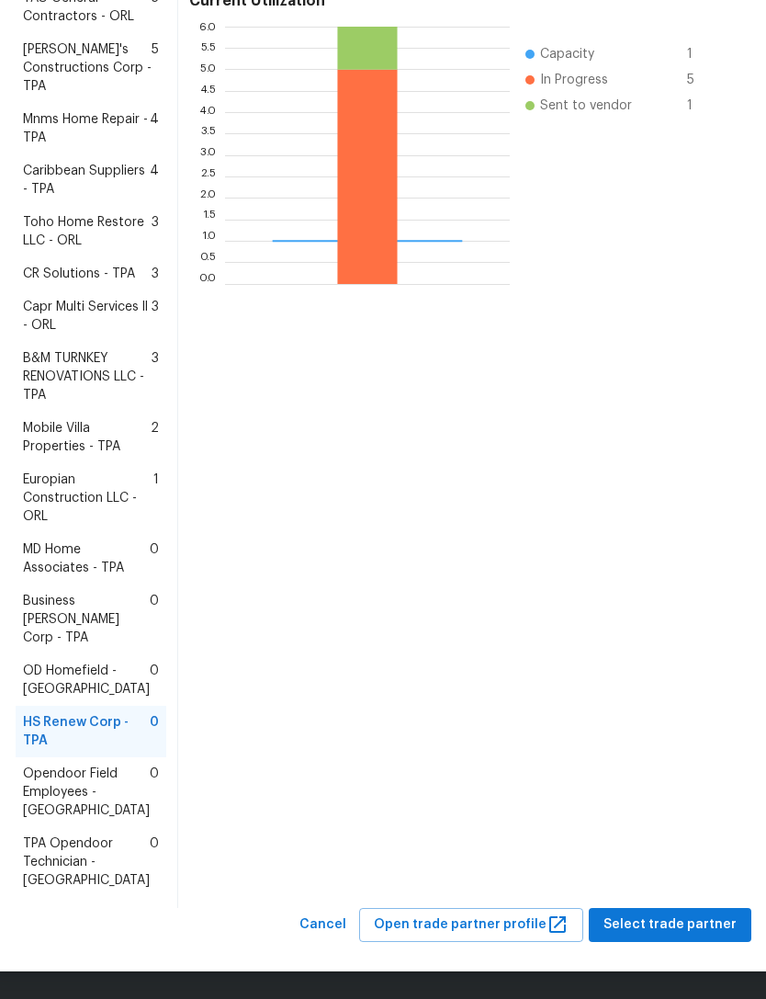
scroll to position [469, 0]
click at [697, 923] on span "Select trade partner" at bounding box center [670, 924] width 133 height 23
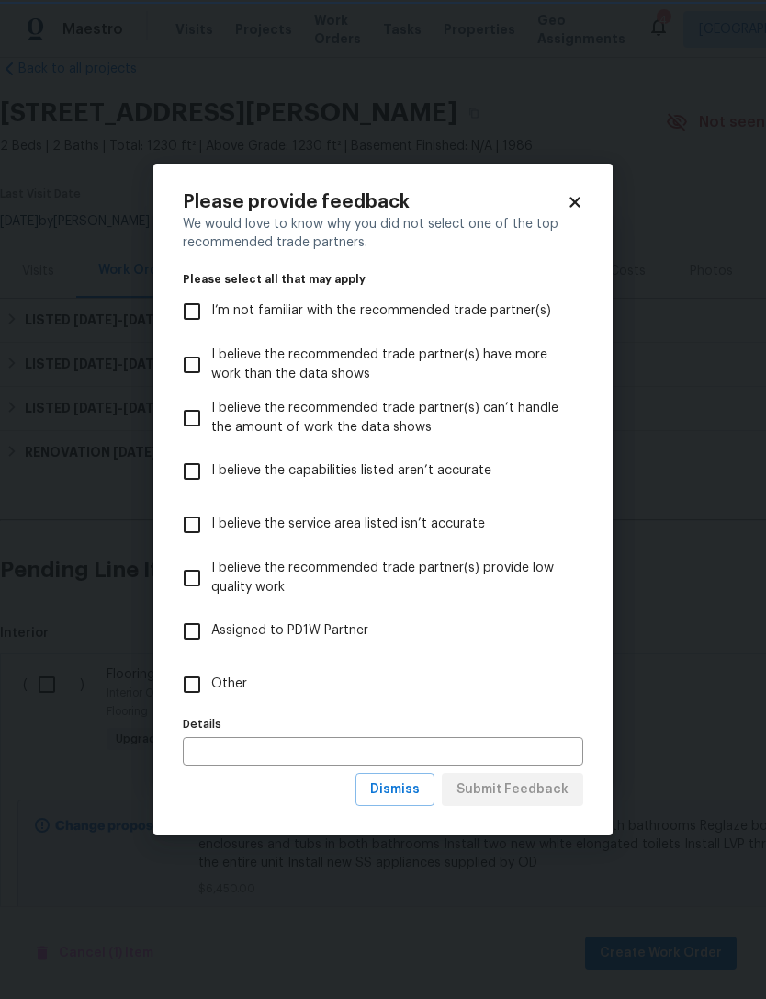
scroll to position [0, 0]
click at [199, 696] on input "Other" at bounding box center [192, 684] width 39 height 39
checkbox input "true"
click at [537, 789] on span "Submit Feedback" at bounding box center [513, 789] width 112 height 23
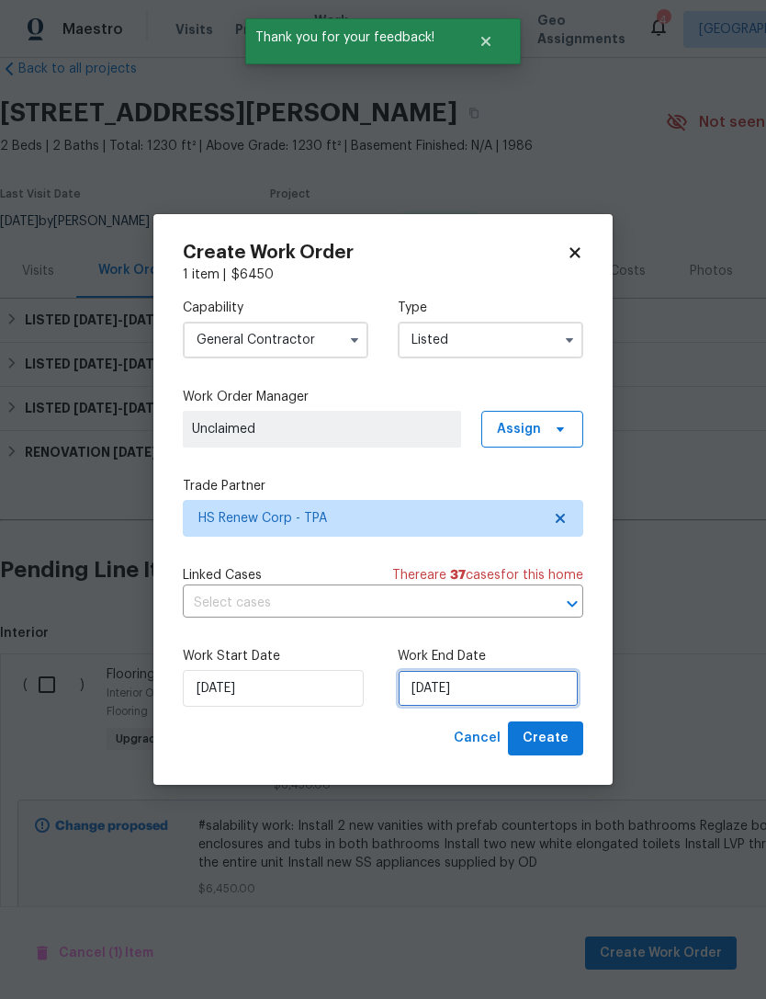
click at [520, 690] on input "[DATE]" at bounding box center [488, 688] width 181 height 37
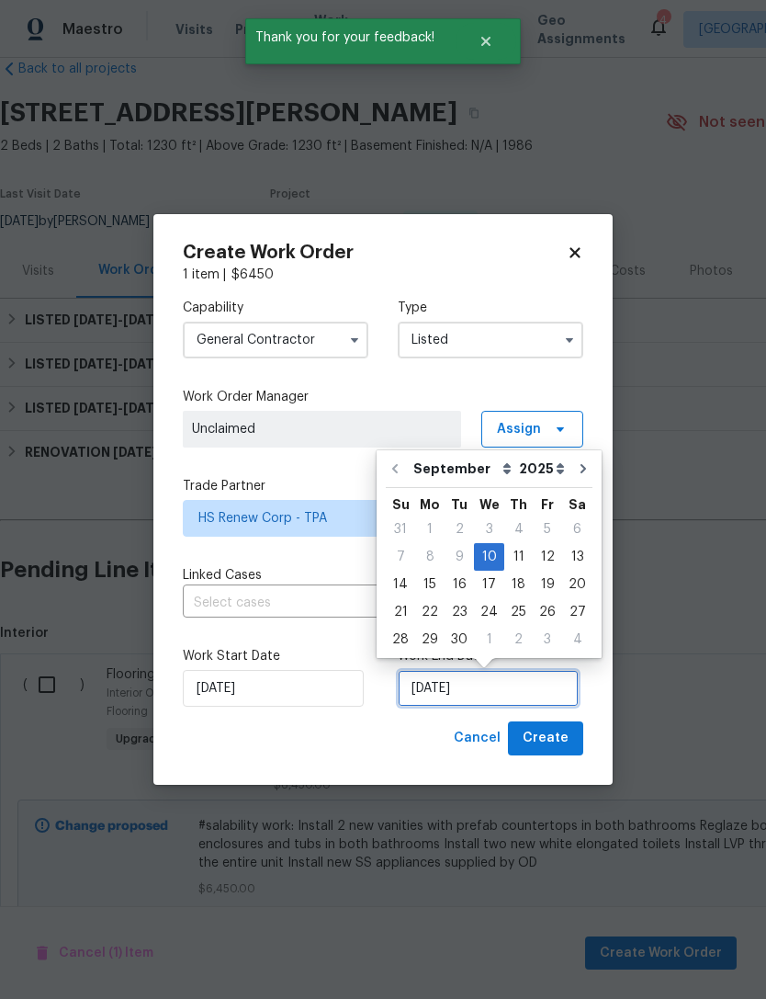
scroll to position [34, 0]
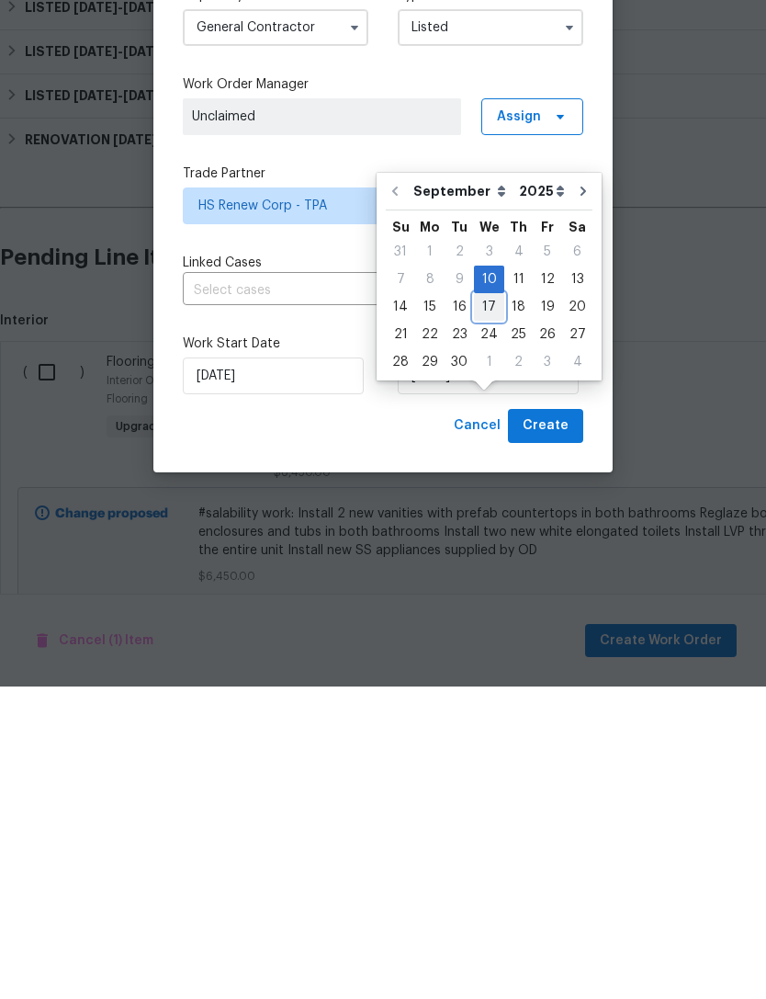
click at [487, 606] on div "17" at bounding box center [489, 619] width 30 height 26
type input "[DATE]"
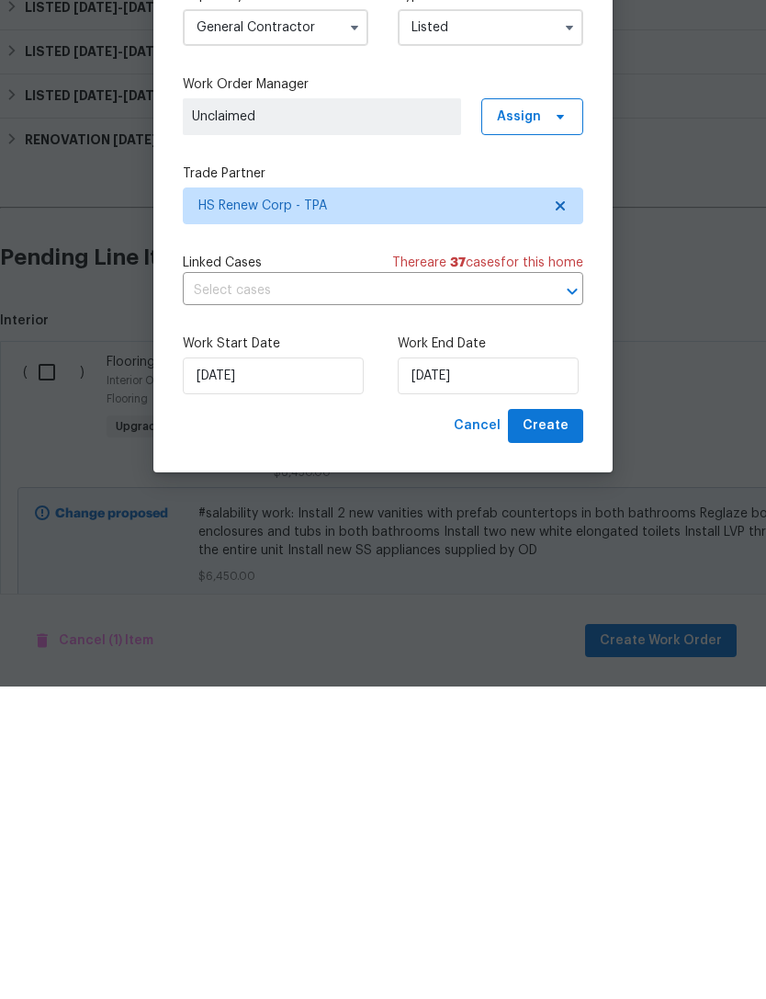
scroll to position [59, 0]
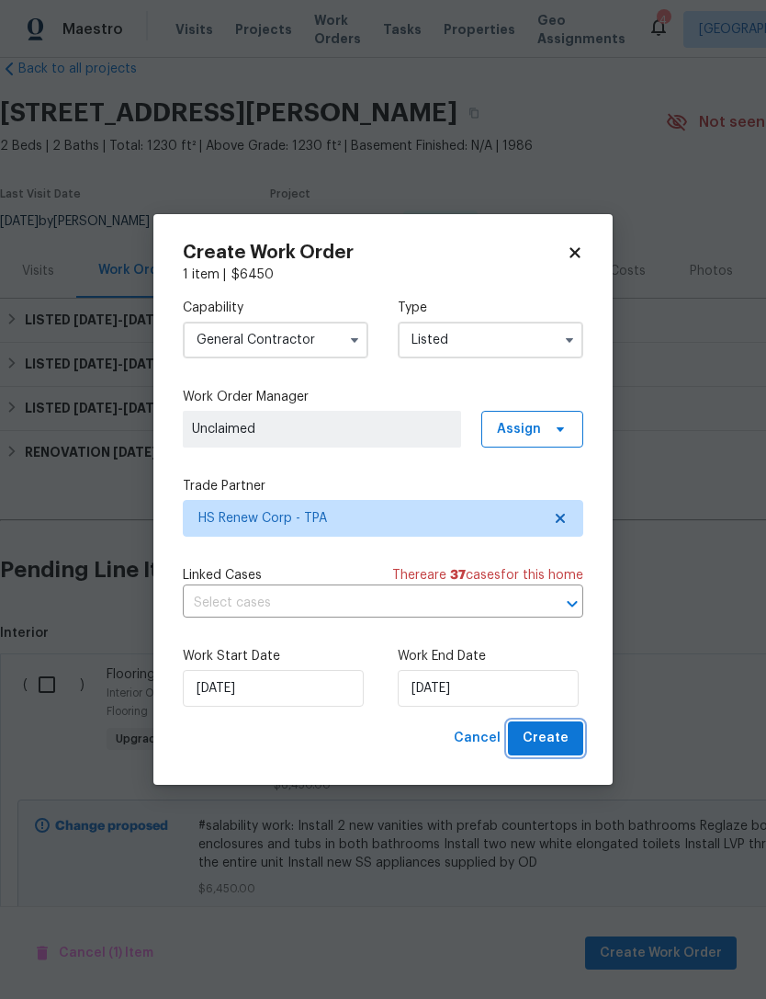
click at [549, 736] on span "Create" at bounding box center [546, 738] width 46 height 23
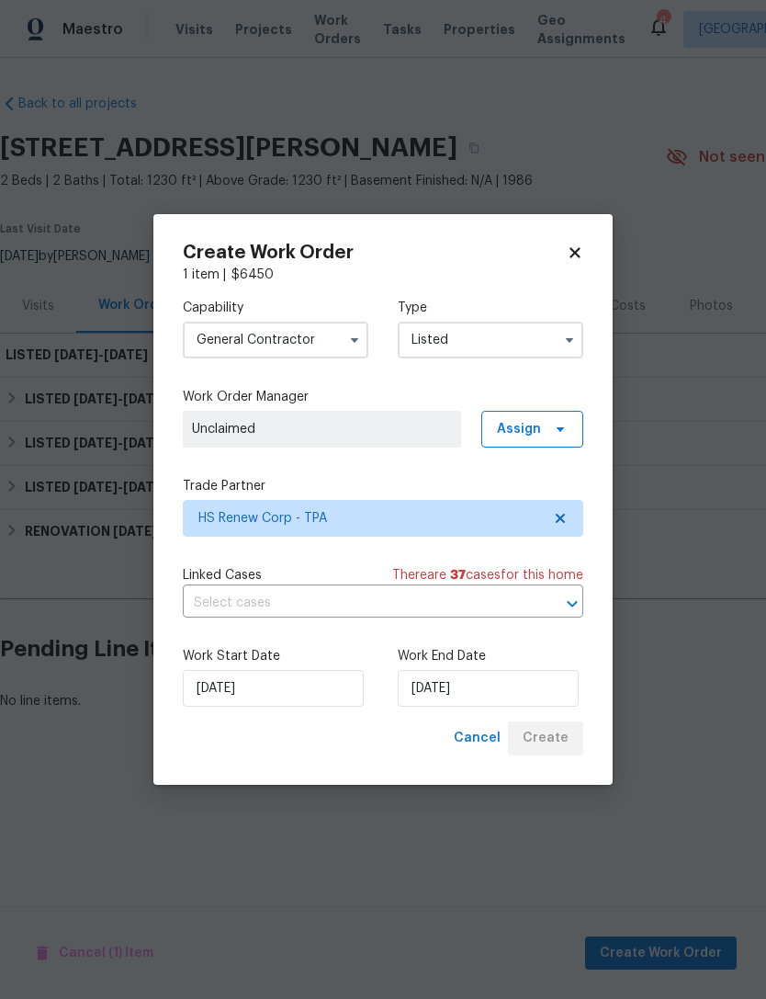
scroll to position [0, 0]
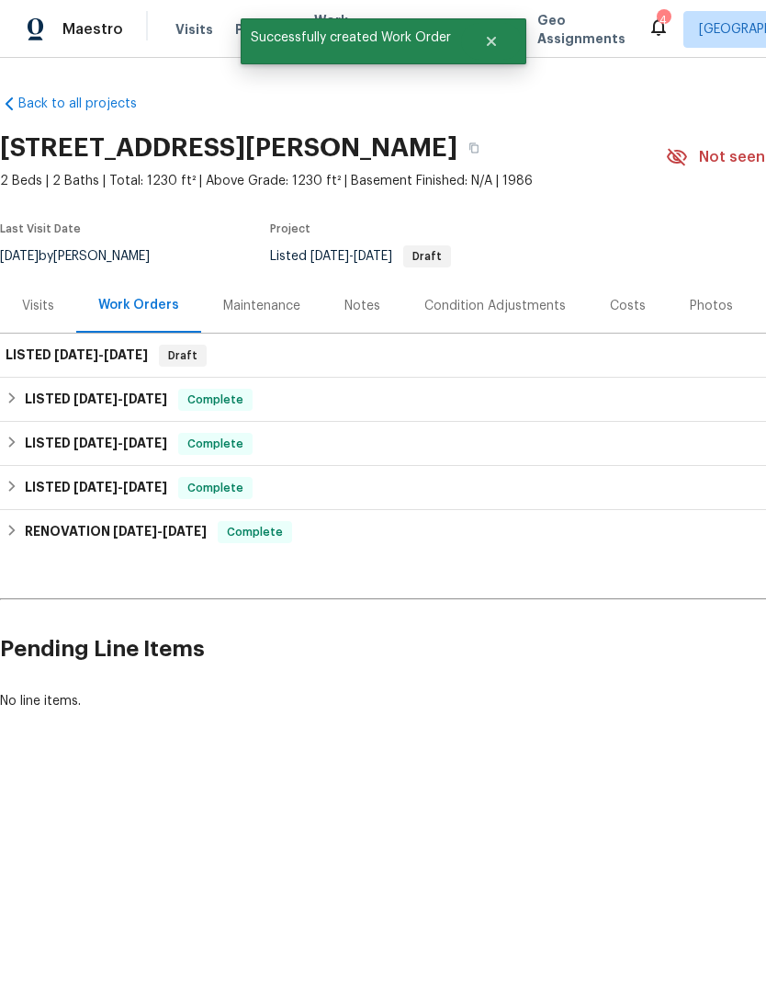
click at [702, 629] on h2 "Pending Line Items" at bounding box center [462, 648] width 925 height 85
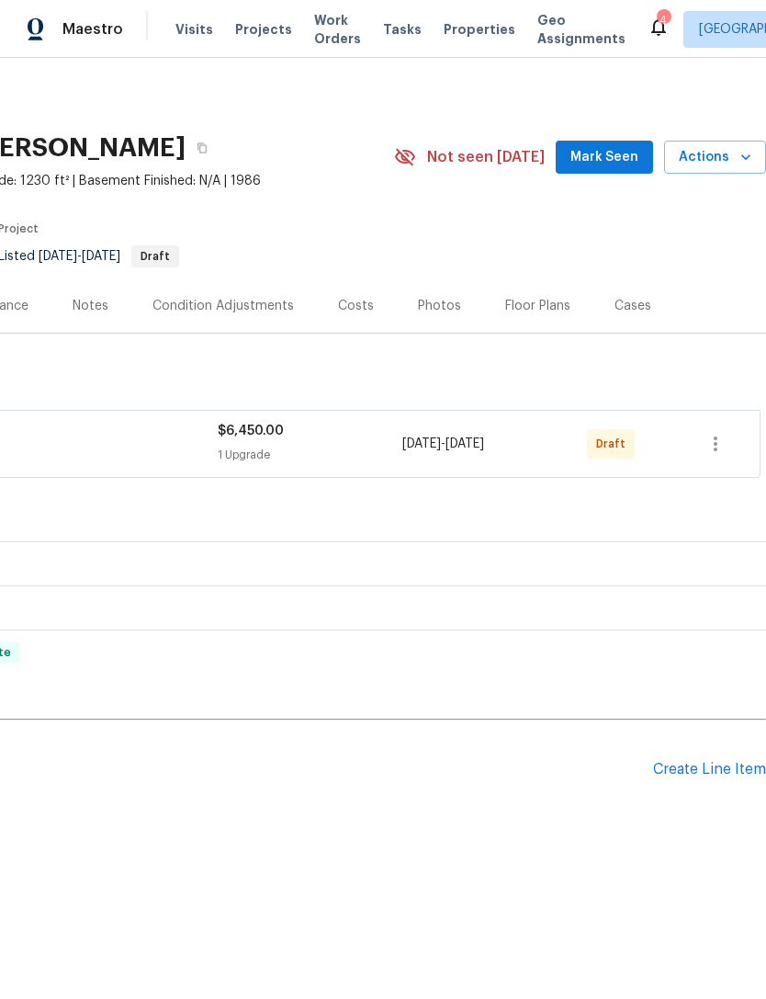
scroll to position [0, 272]
click at [715, 444] on icon "button" at bounding box center [716, 443] width 4 height 15
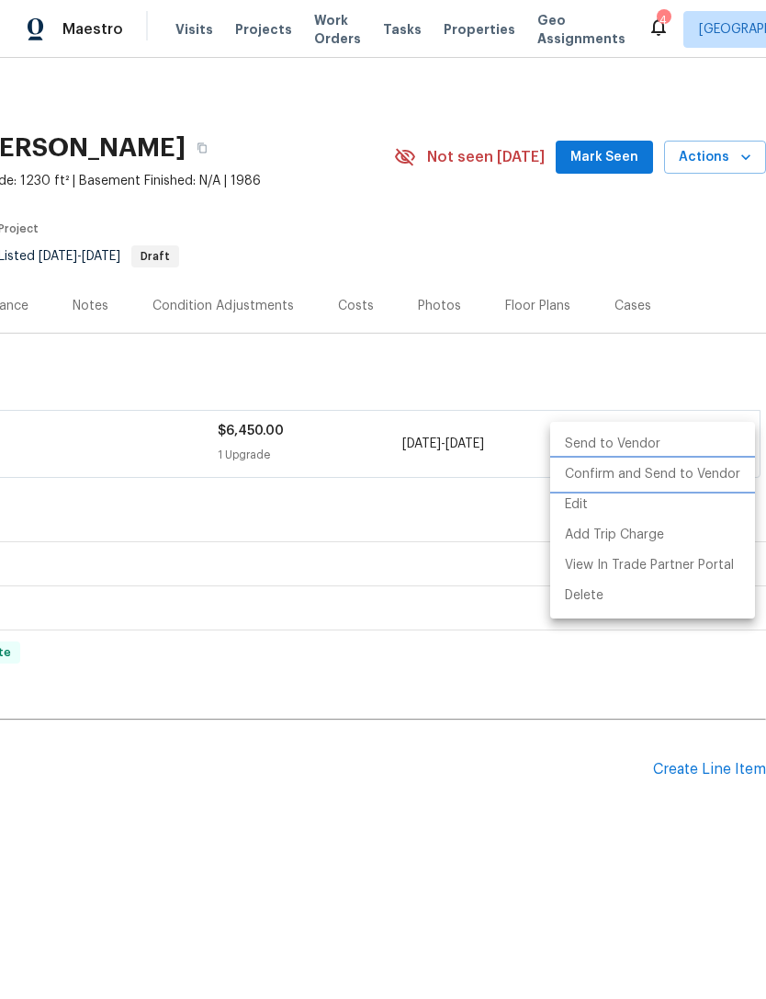
click at [686, 480] on li "Confirm and Send to Vendor" at bounding box center [652, 474] width 205 height 30
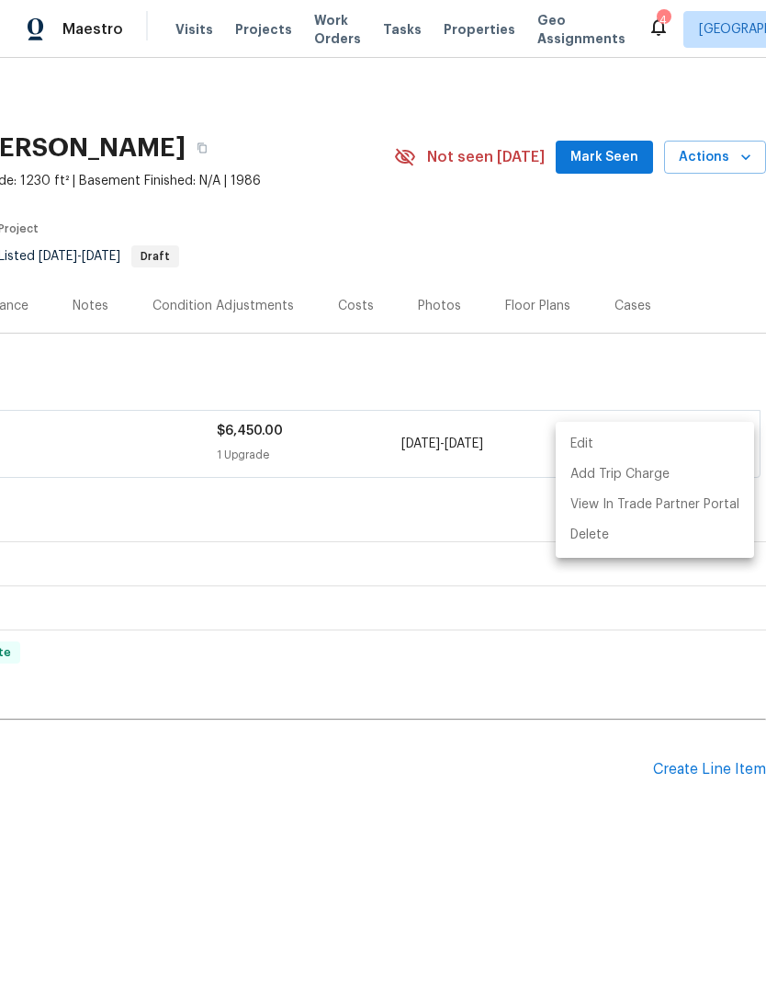
click at [617, 164] on div at bounding box center [383, 499] width 766 height 999
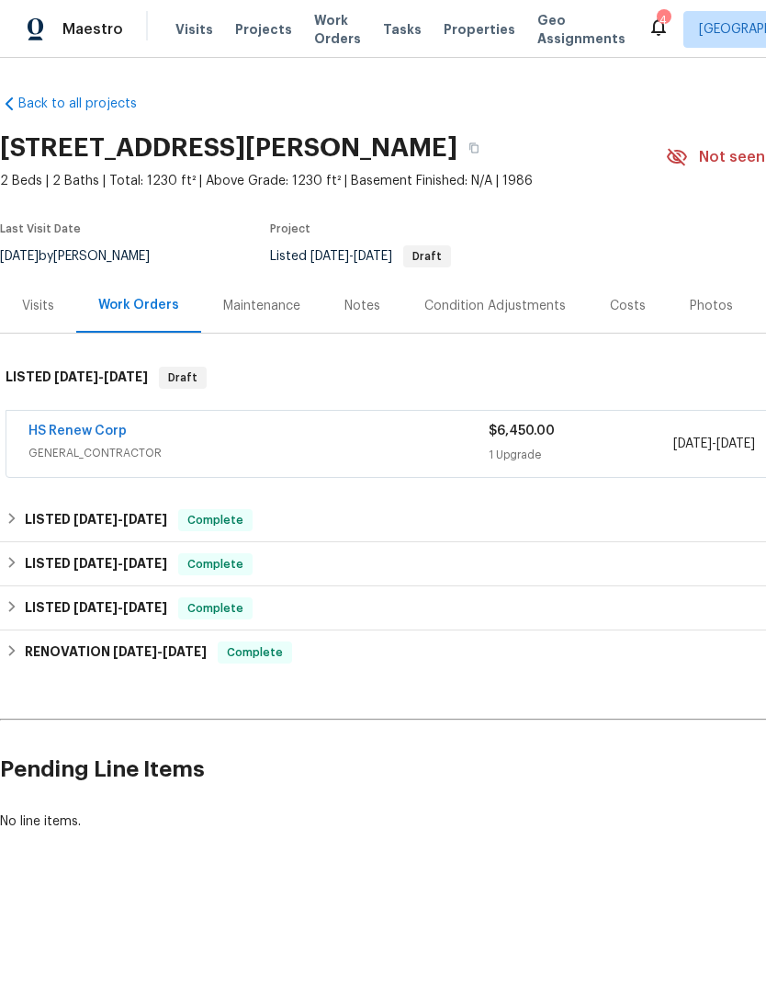
scroll to position [0, 0]
click at [356, 303] on div "Notes" at bounding box center [363, 306] width 36 height 18
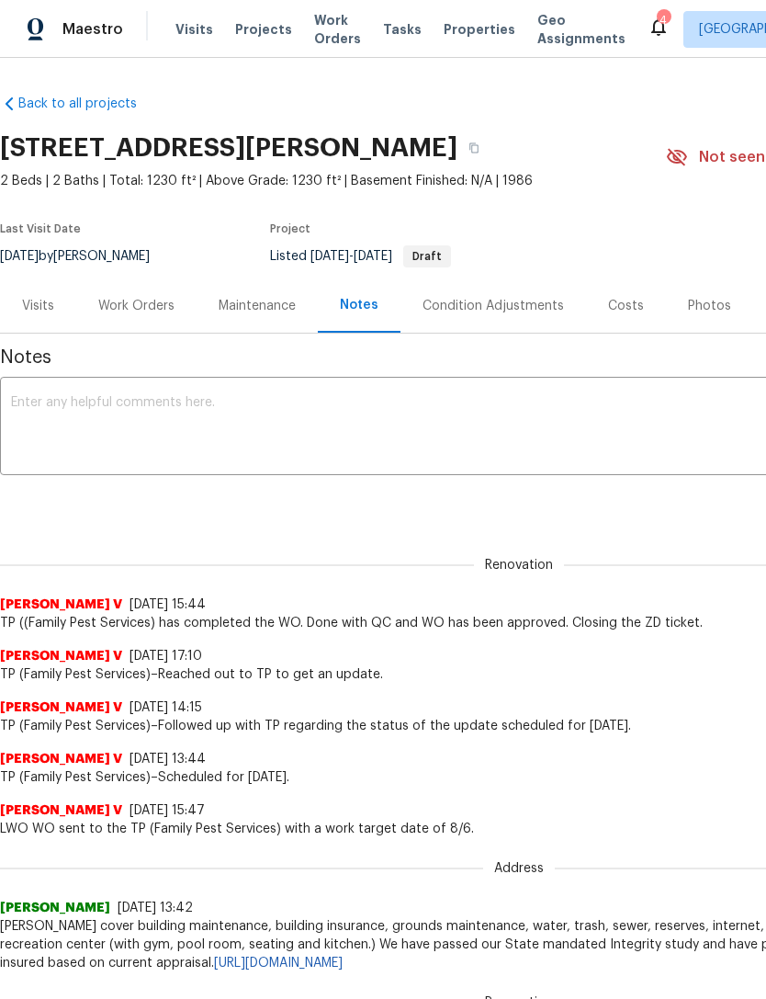
click at [535, 417] on textarea at bounding box center [519, 428] width 1016 height 64
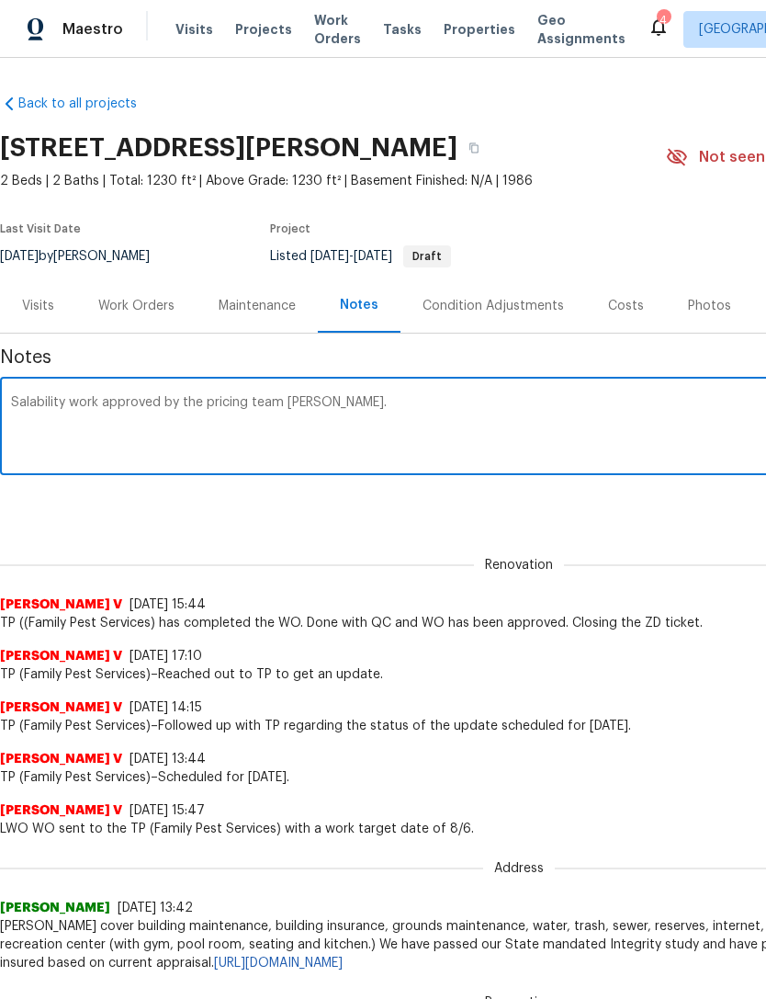
click at [310, 402] on textarea "Salability work approved by the pricing team Maze Gillespie." at bounding box center [519, 428] width 1016 height 64
click at [562, 407] on textarea "Salability work approved by the pricing team Mayes Gillespie." at bounding box center [519, 428] width 1016 height 64
paste textarea "https://opendoor.enterprise.slack.com/archives/C02LGTV08AK/p1757445445110499?th…"
paste textarea "[PERSON_NAME] please [PERSON_NAME] this and proceed with this work: Install 2 n…"
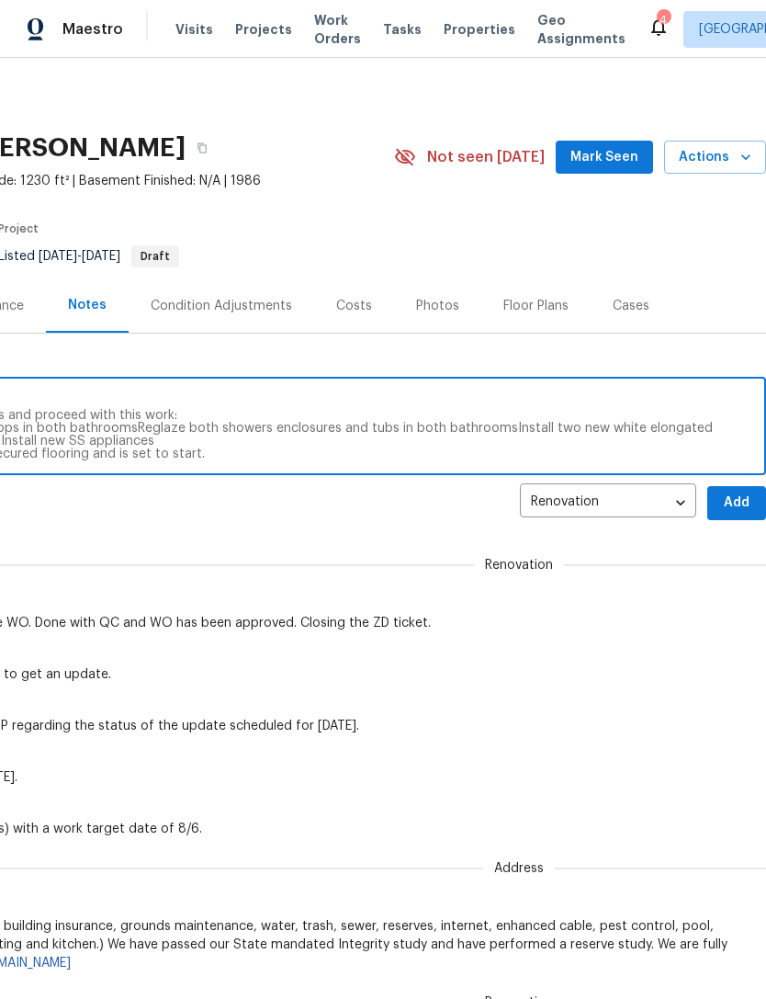
scroll to position [0, 272]
type textarea "Salability work approved by the pricing team Mayes Gillespie. https://opendoor.…"
click at [735, 516] on button "Add" at bounding box center [737, 503] width 59 height 34
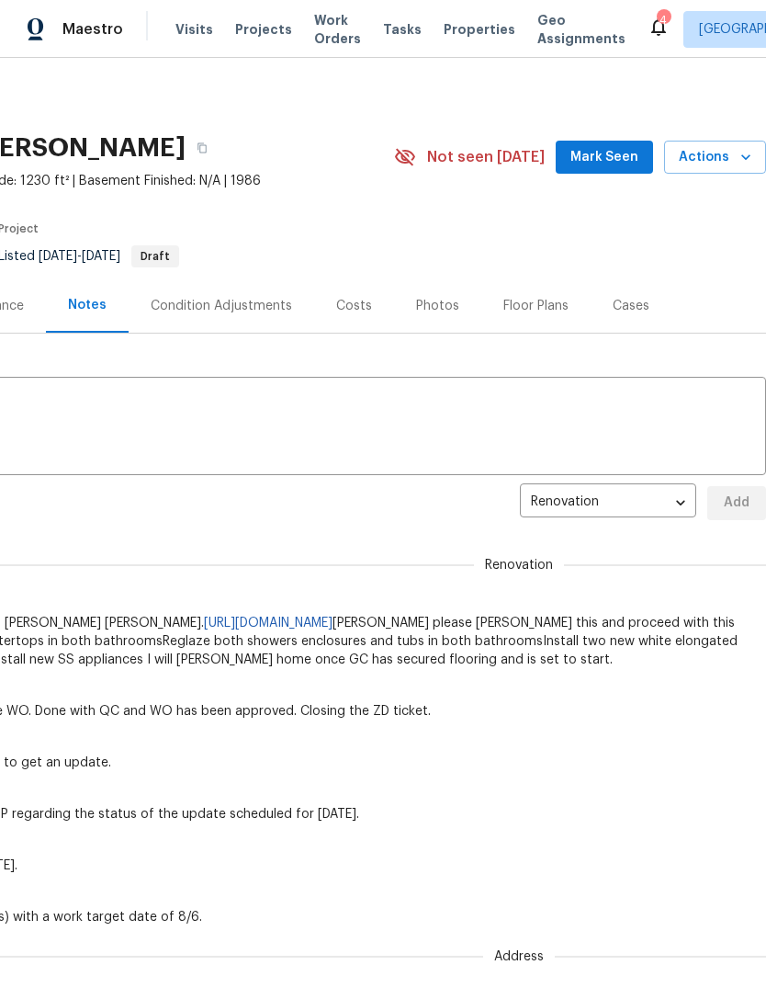
scroll to position [0, 0]
click at [617, 150] on span "Mark Seen" at bounding box center [605, 157] width 68 height 23
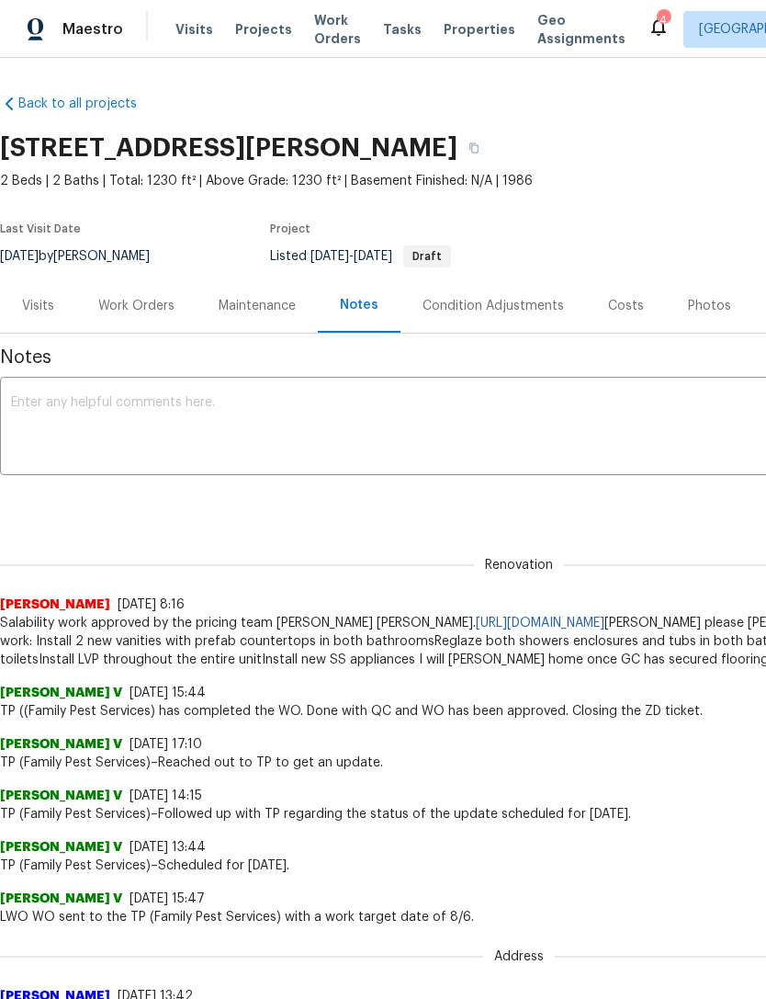
click at [73, 425] on textarea at bounding box center [519, 428] width 1016 height 64
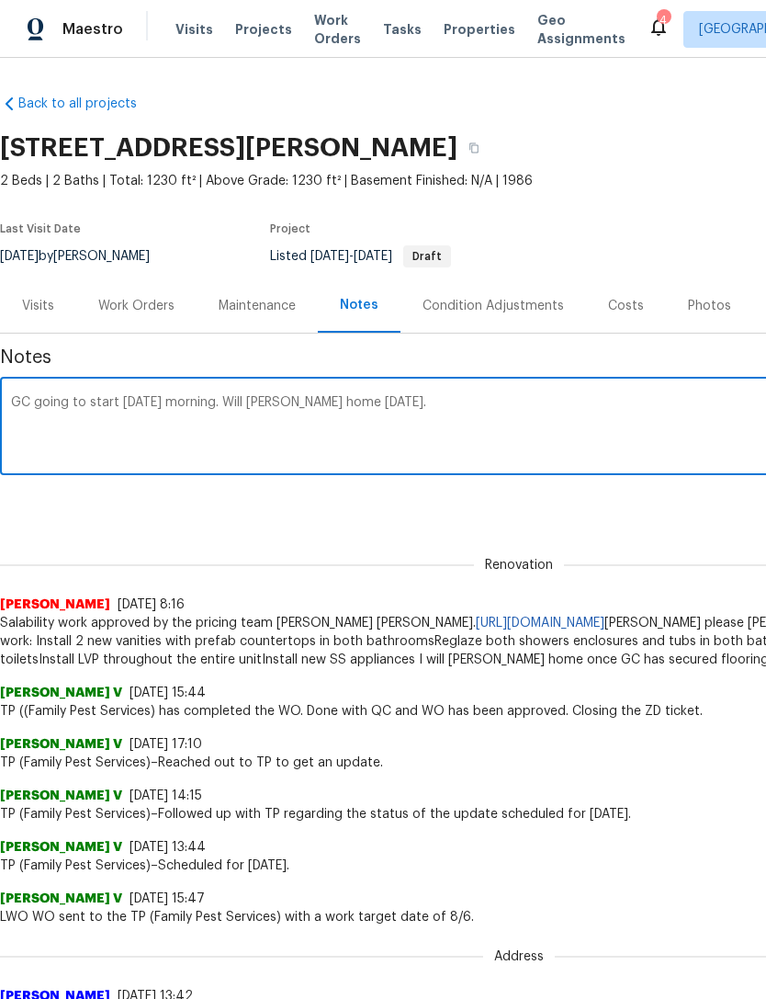
type textarea "GC going to start Friday morning. Will TOM home Friday."
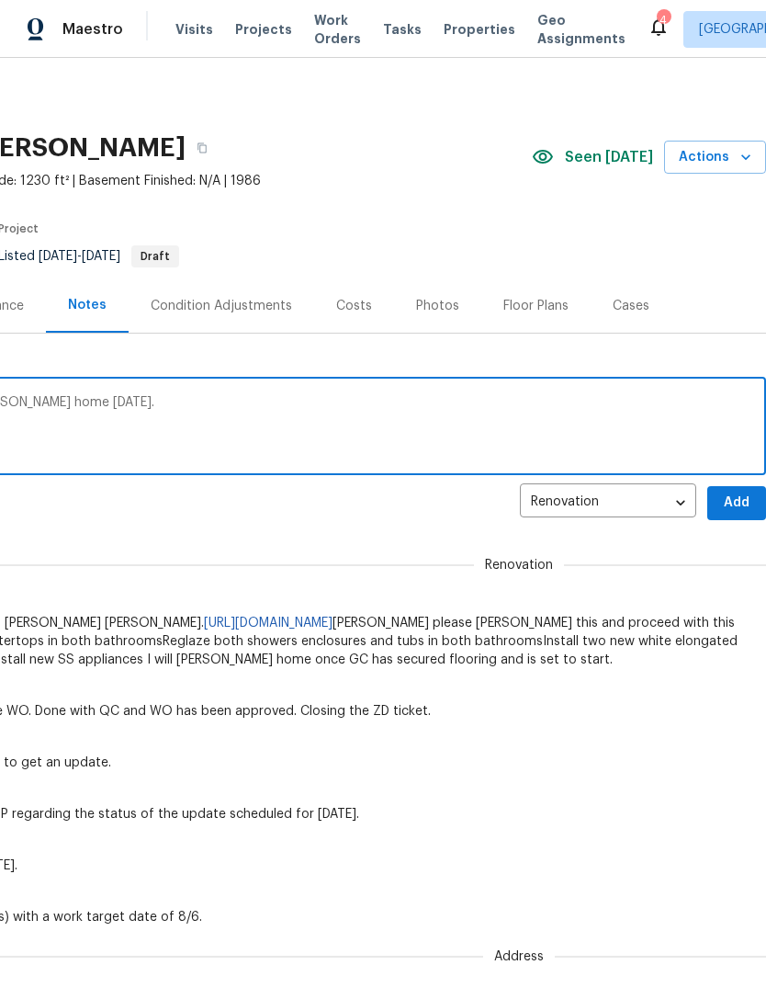
scroll to position [0, 272]
